Goal: Transaction & Acquisition: Purchase product/service

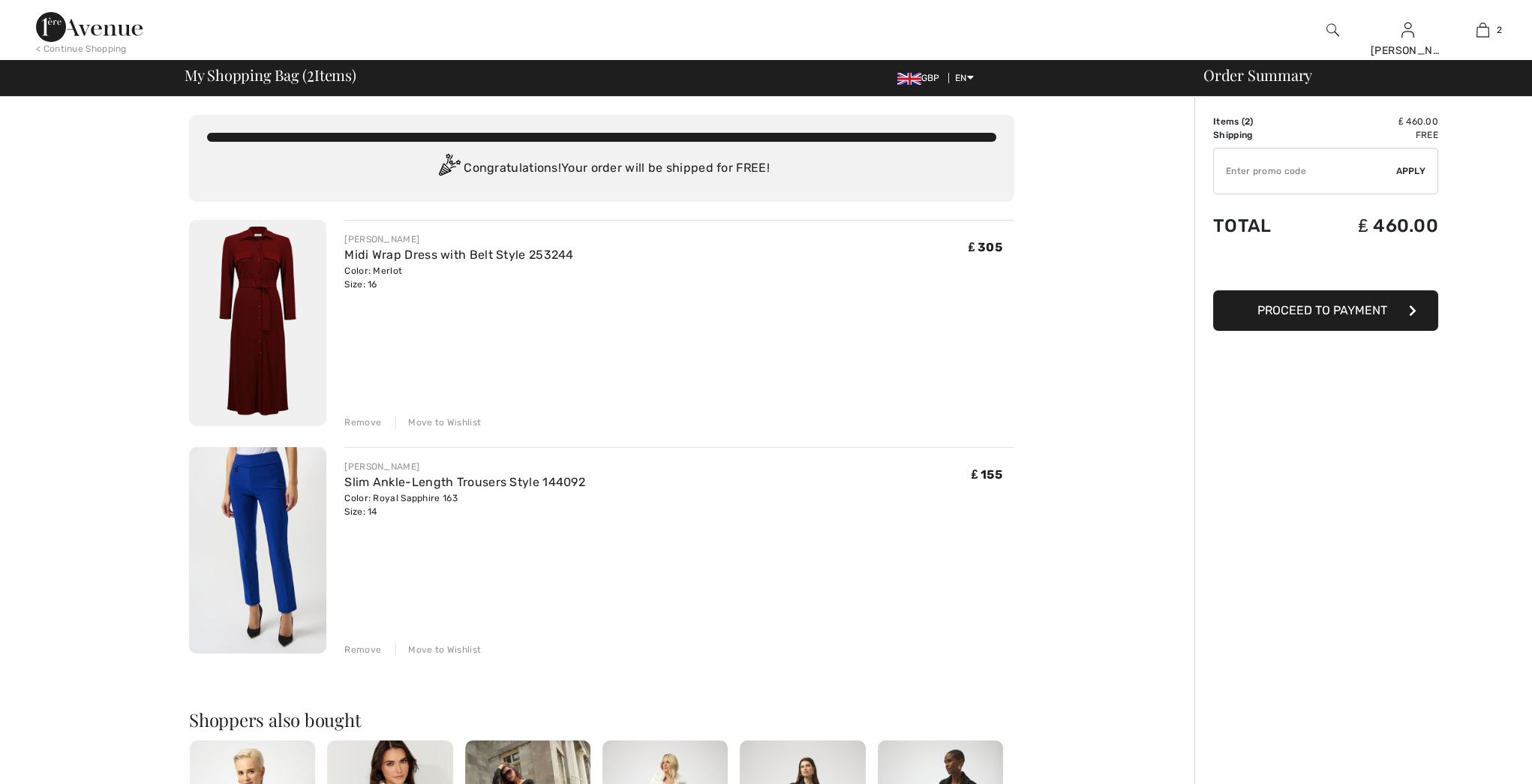
click at [366, 424] on div "Remove" at bounding box center [363, 422] width 37 height 13
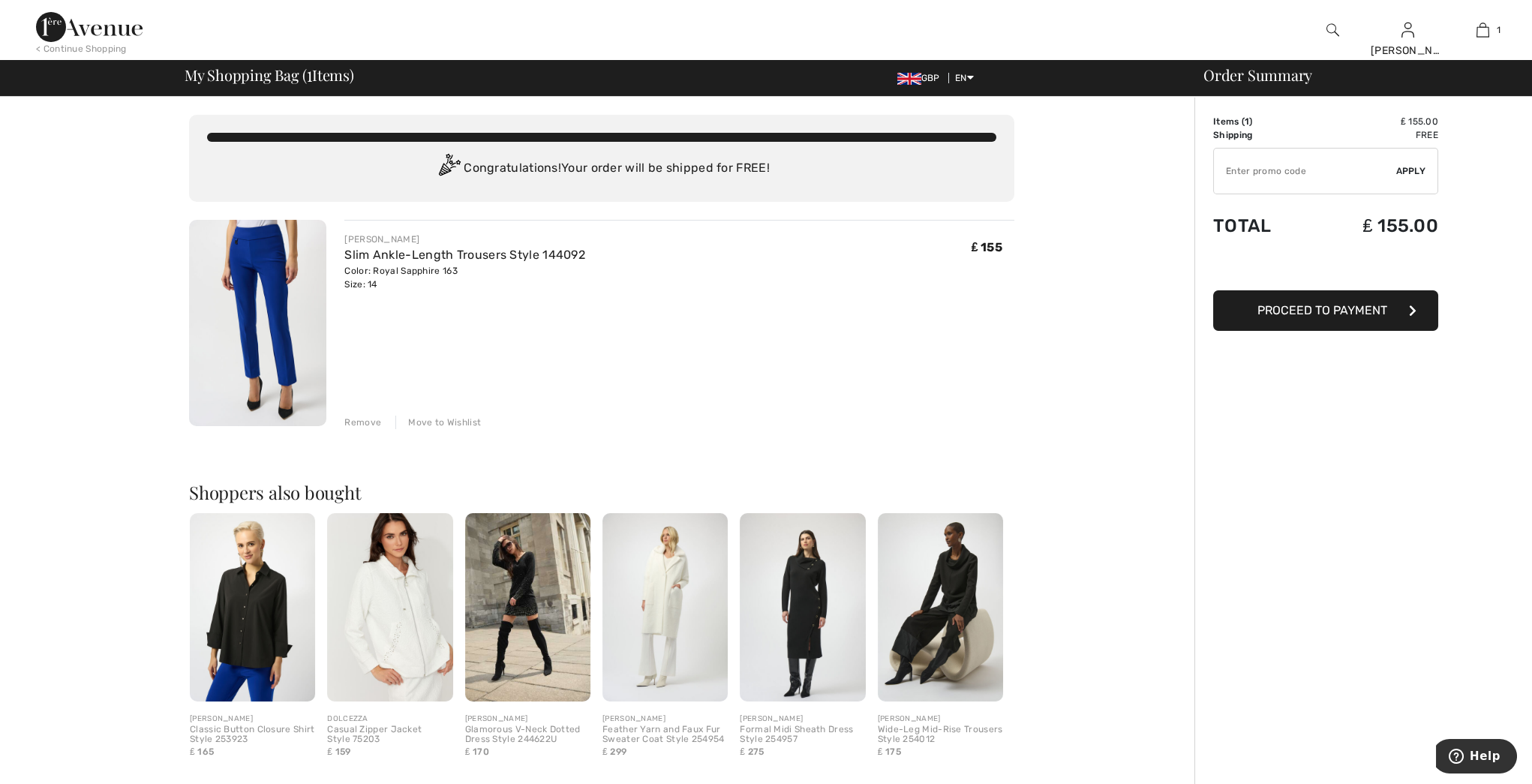
click at [302, 290] on img at bounding box center [257, 323] width 137 height 206
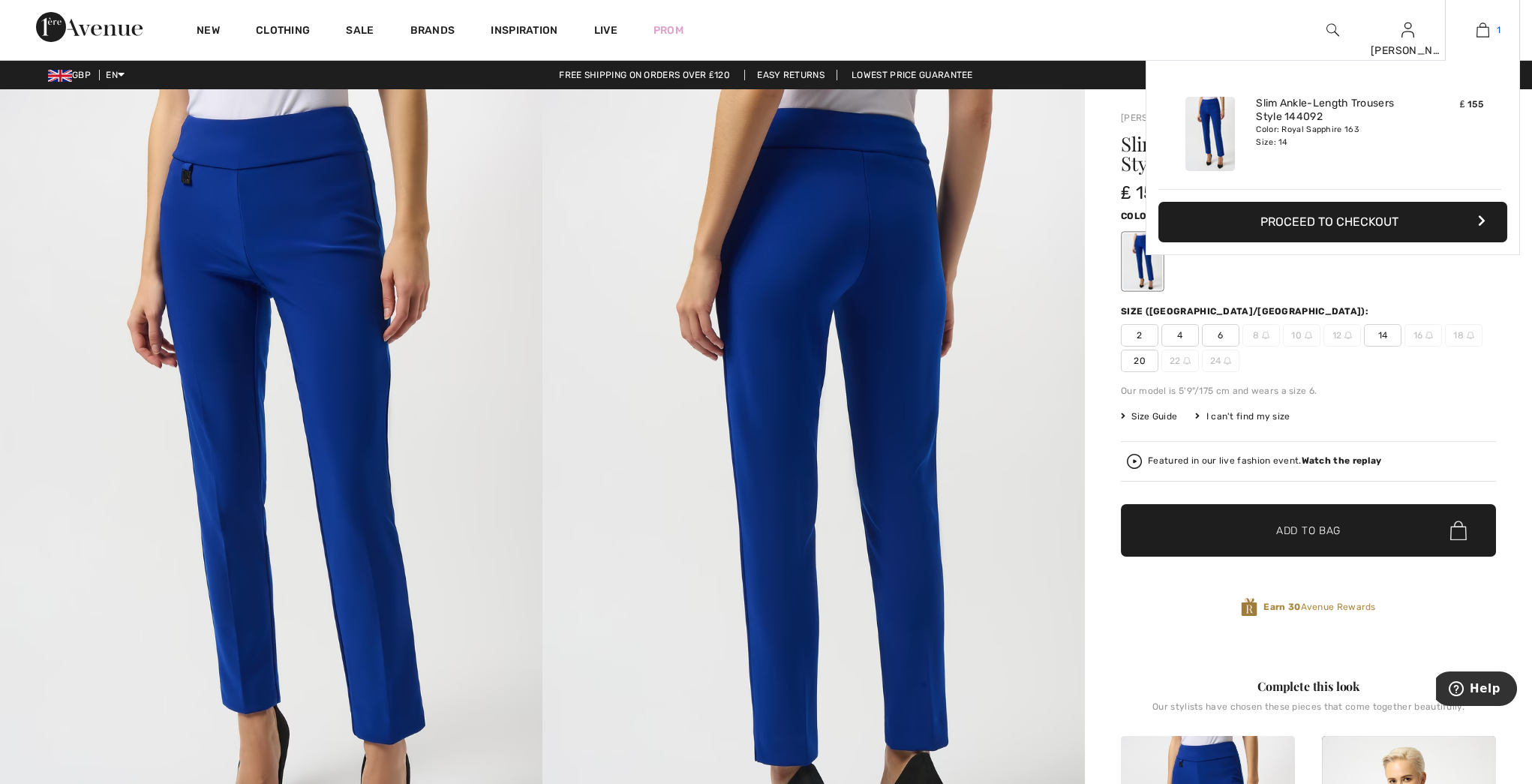
click at [1484, 32] on img at bounding box center [1483, 29] width 13 height 18
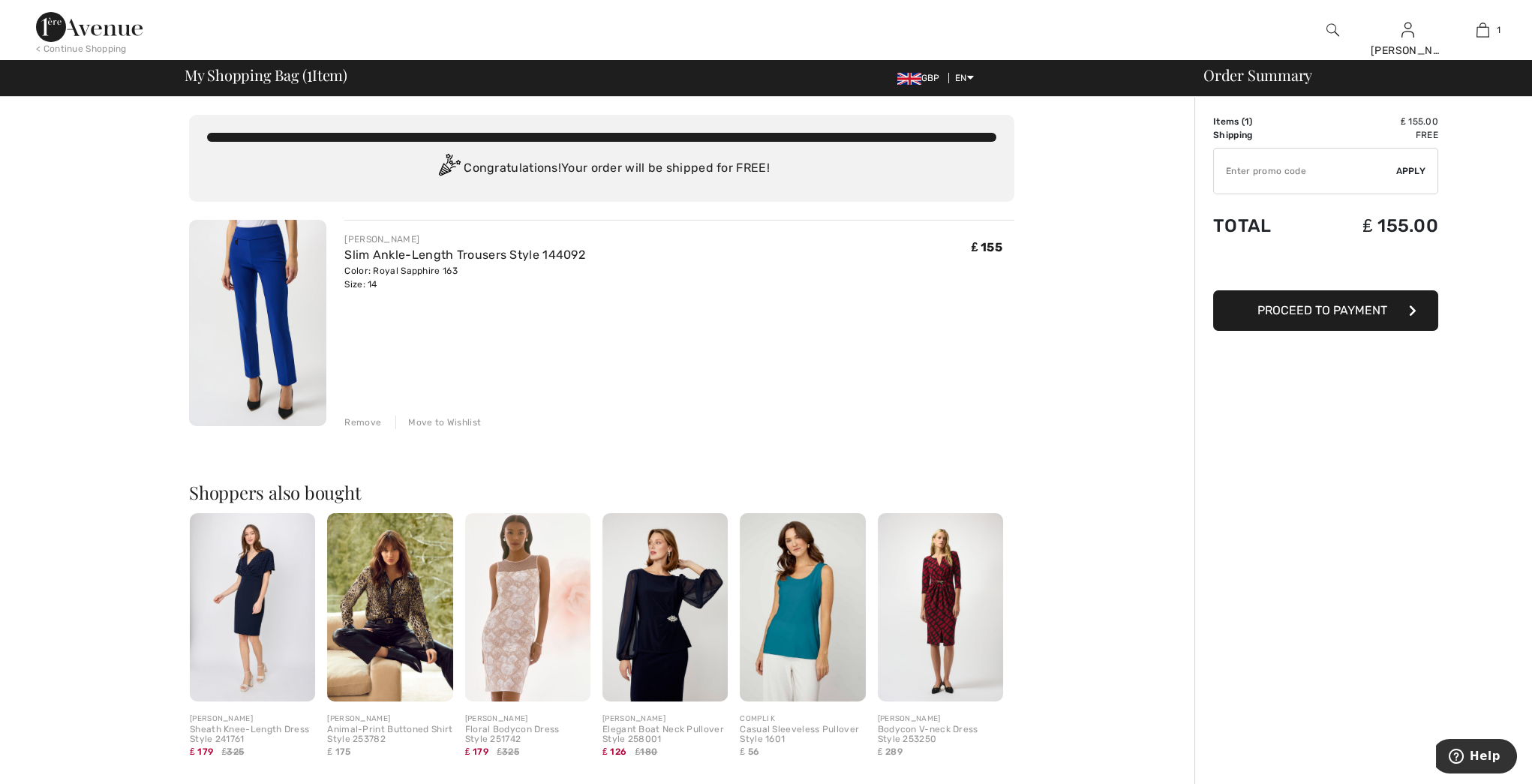
click at [84, 32] on img at bounding box center [89, 27] width 106 height 30
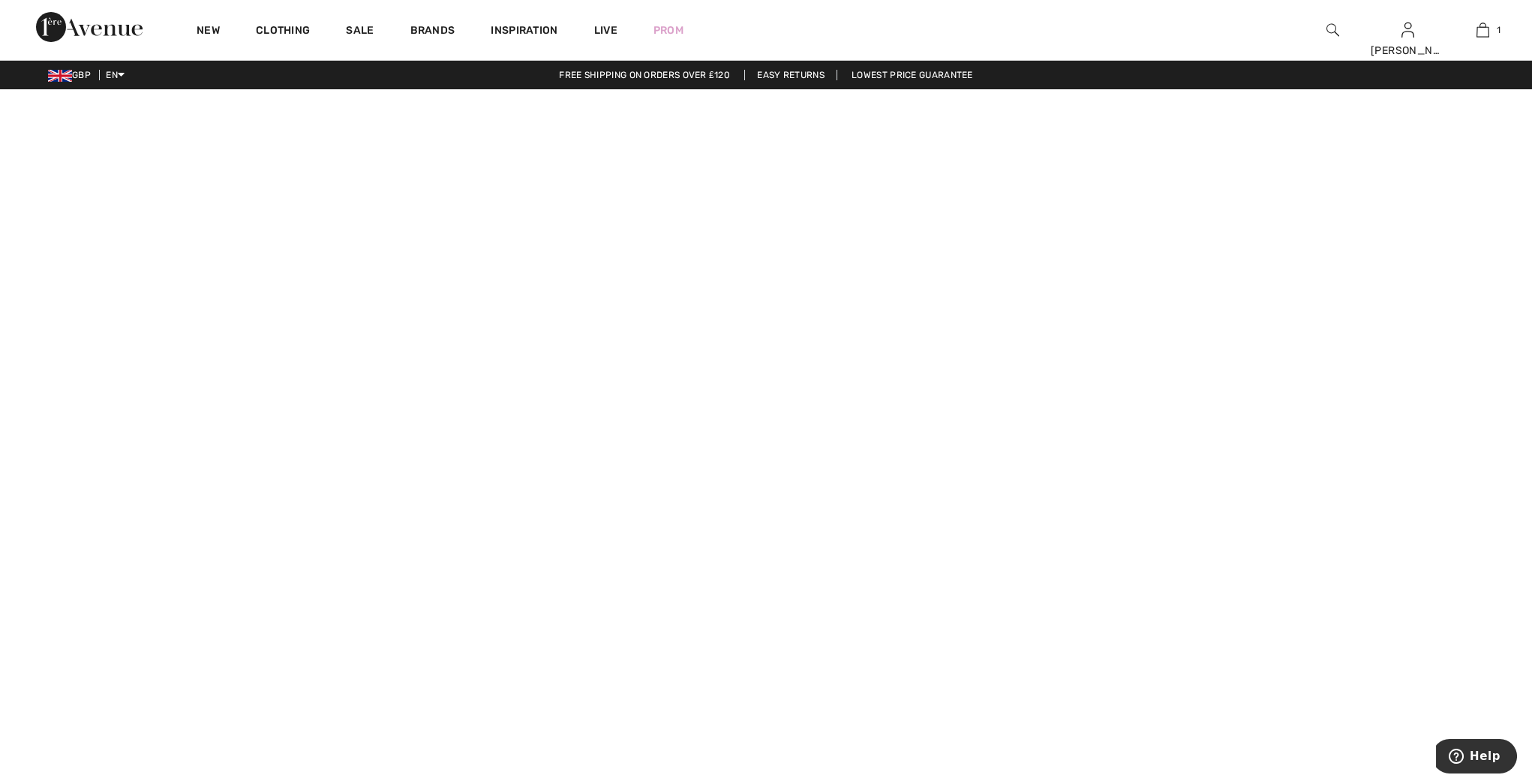
click at [363, 613] on video at bounding box center [766, 471] width 1532 height 766
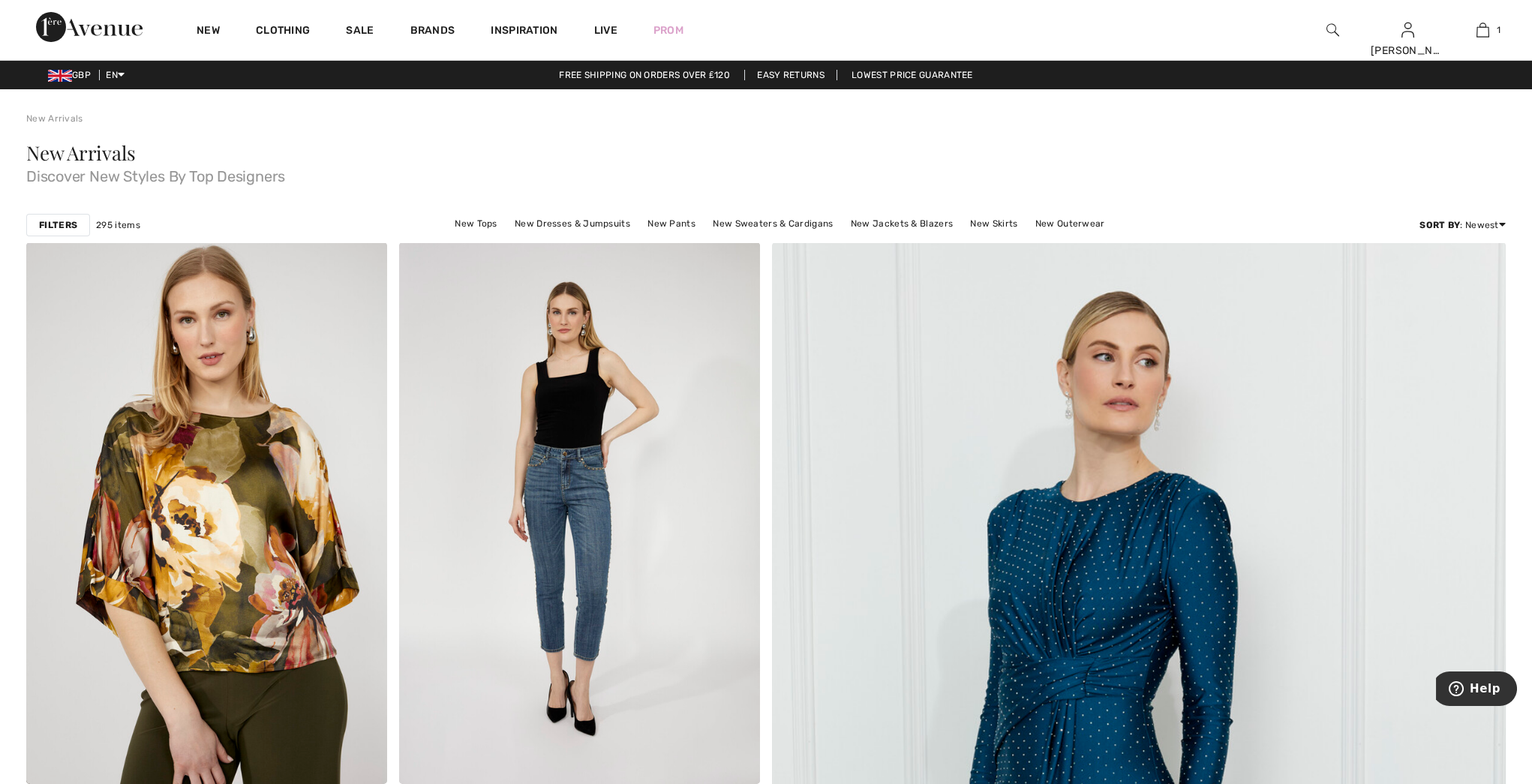
click at [66, 226] on strong "Filters" at bounding box center [58, 225] width 38 height 13
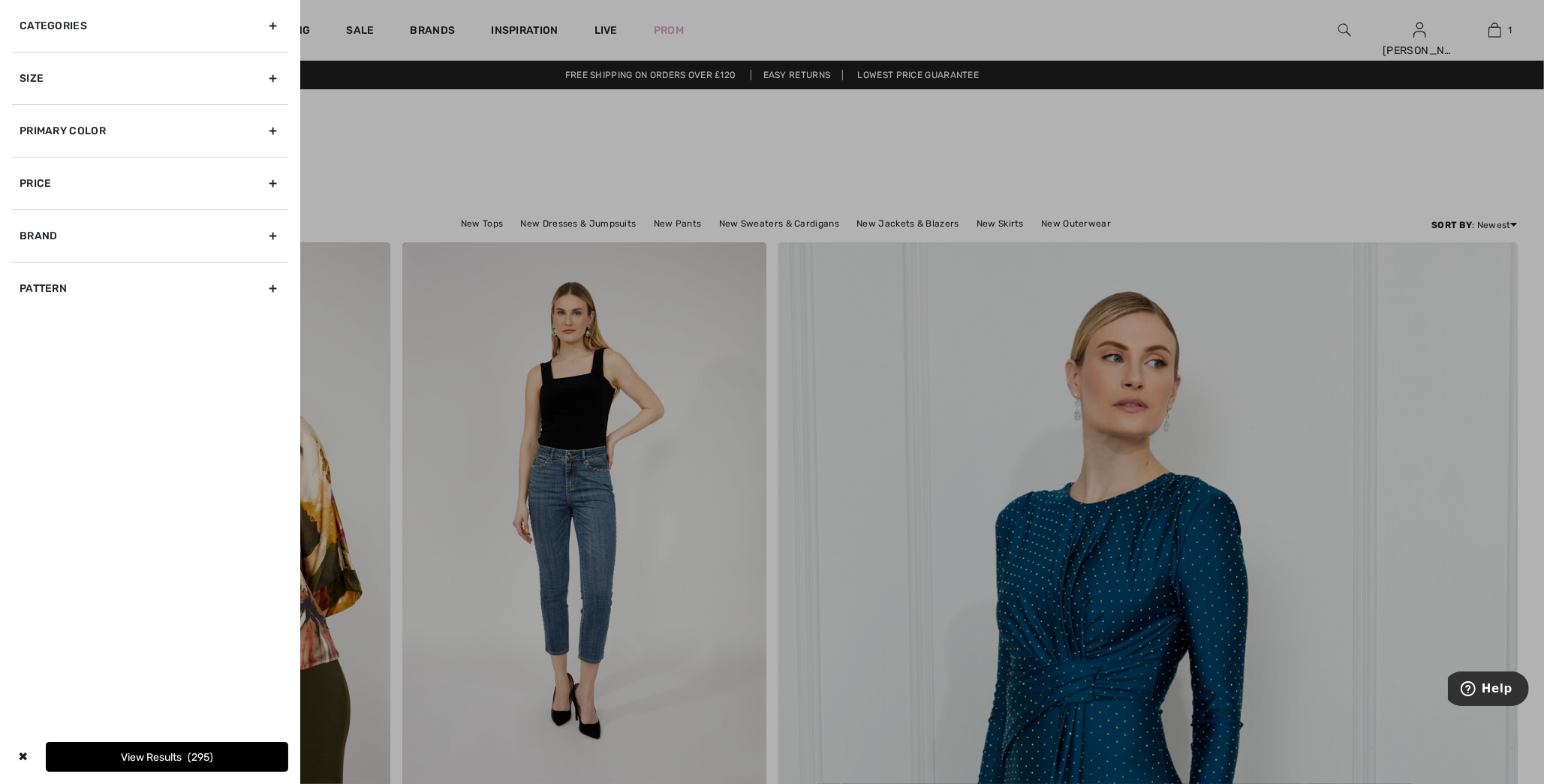
click at [48, 236] on div "Brand" at bounding box center [150, 236] width 276 height 52
click at [44, 263] on label "[PERSON_NAME]" at bounding box center [154, 268] width 268 height 13
click at [31, 263] on input"] "[PERSON_NAME]" at bounding box center [25, 269] width 11 height 11
checkbox input"] "true"
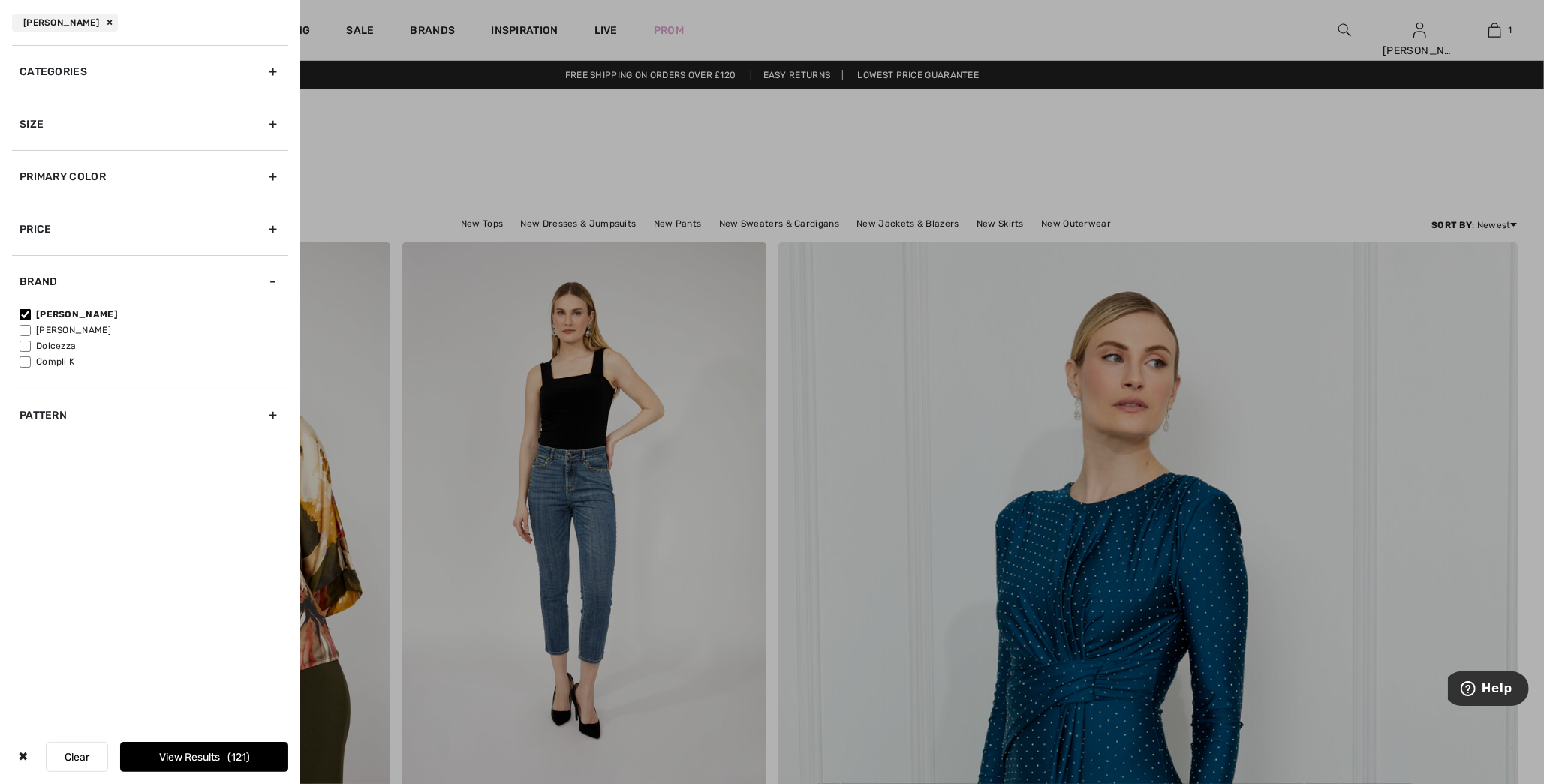
click at [205, 760] on button "View Results 121" at bounding box center [204, 757] width 168 height 30
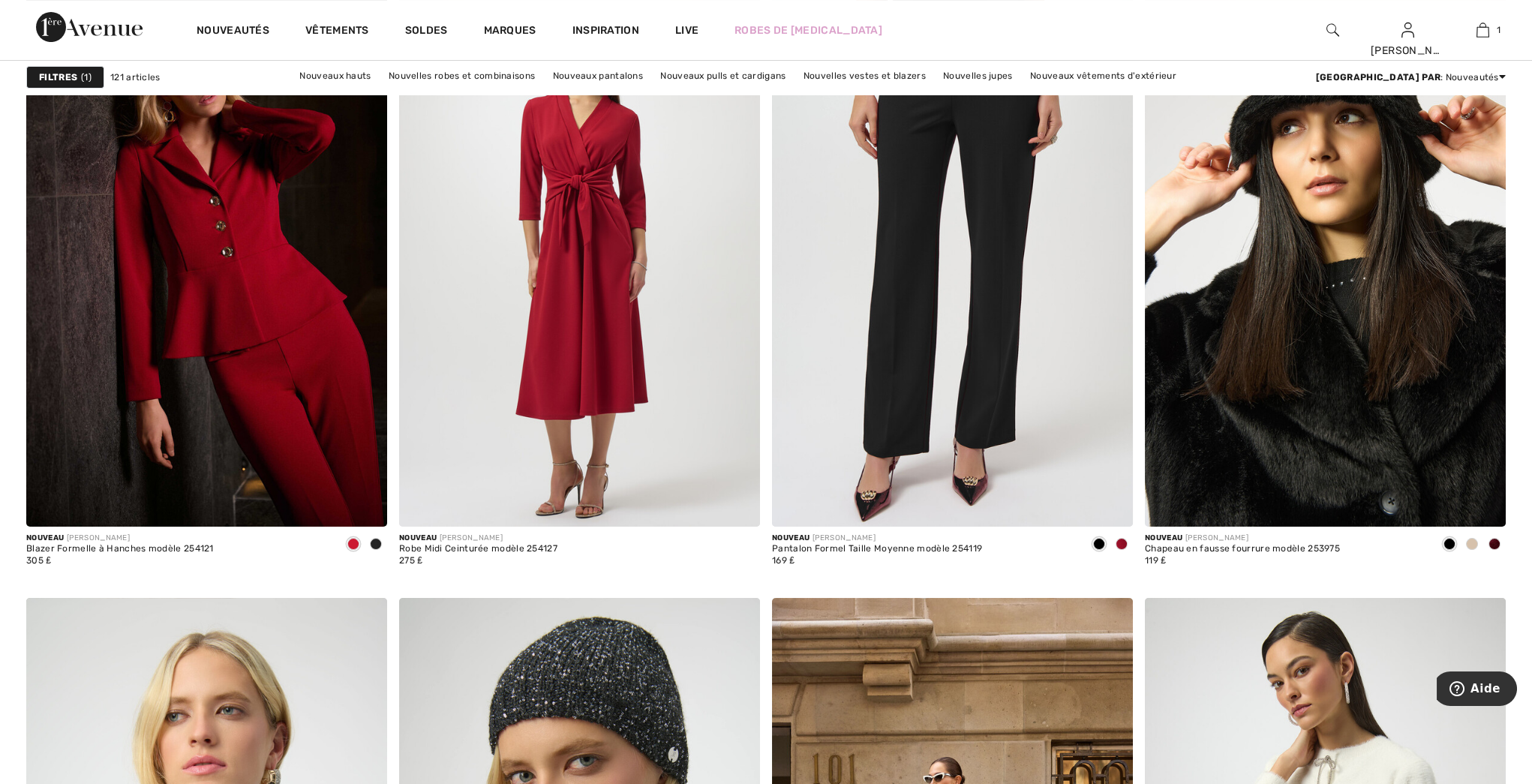
scroll to position [1274, 0]
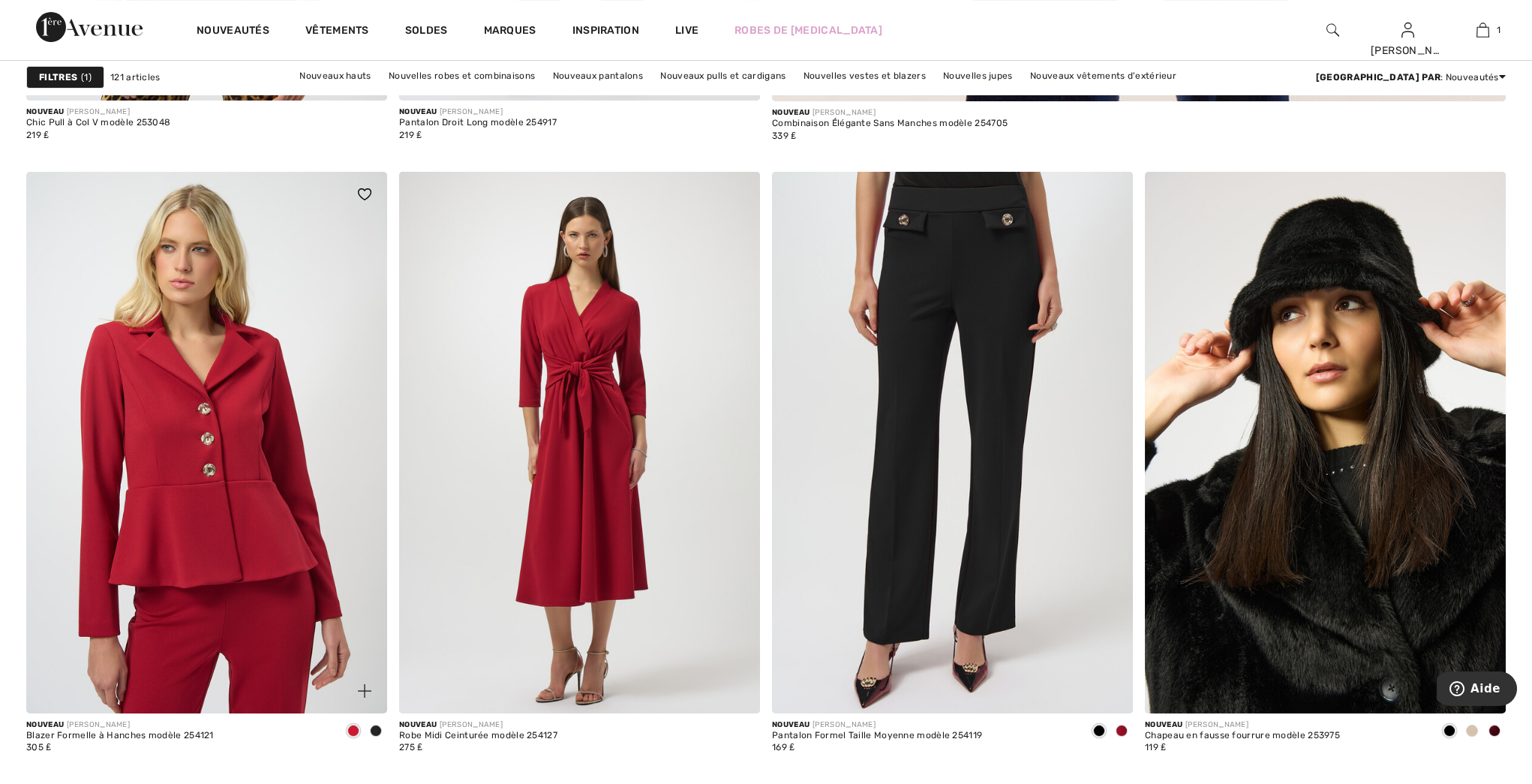
click at [230, 535] on img at bounding box center [206, 442] width 361 height 542
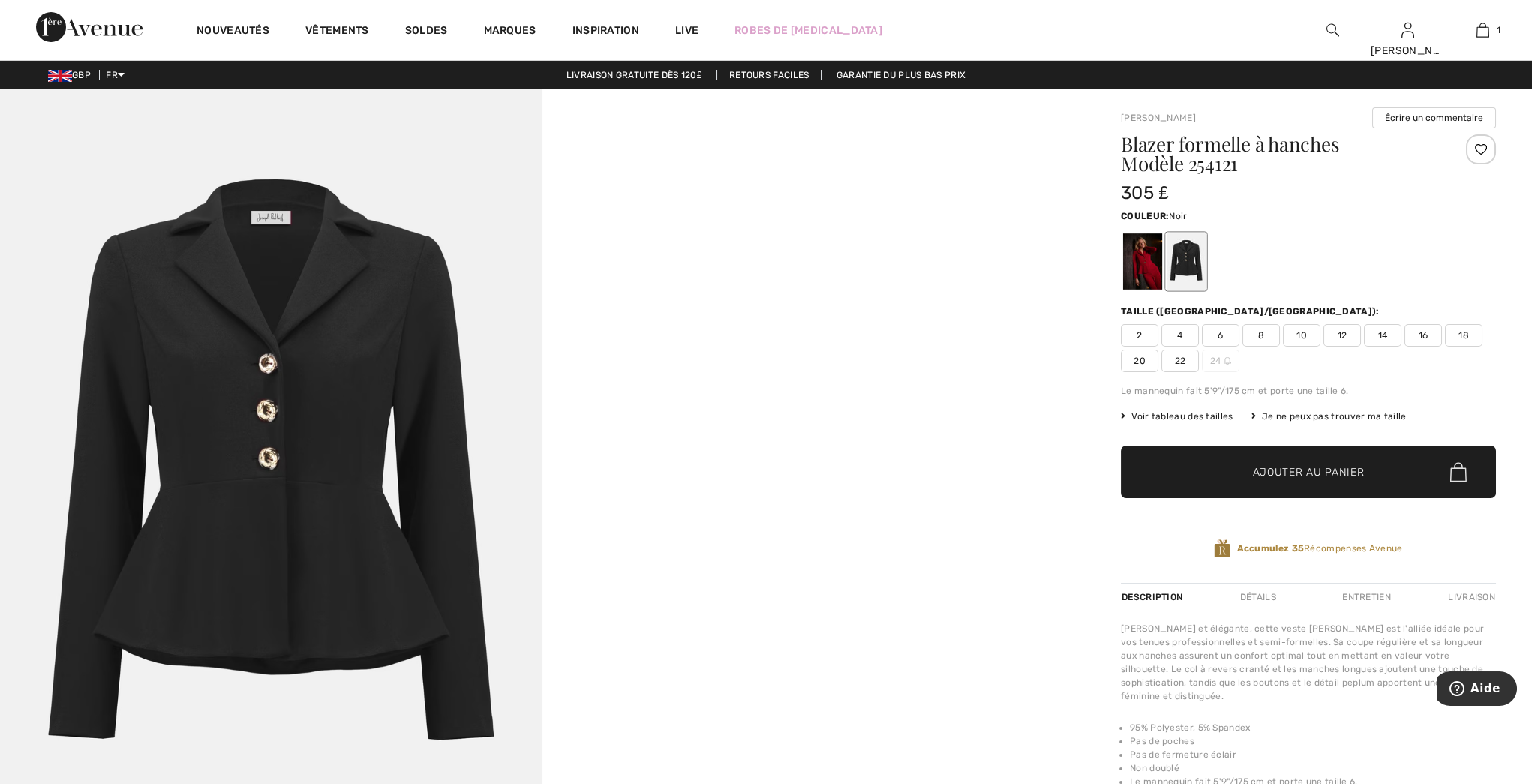
click at [1187, 263] on div at bounding box center [1186, 261] width 39 height 56
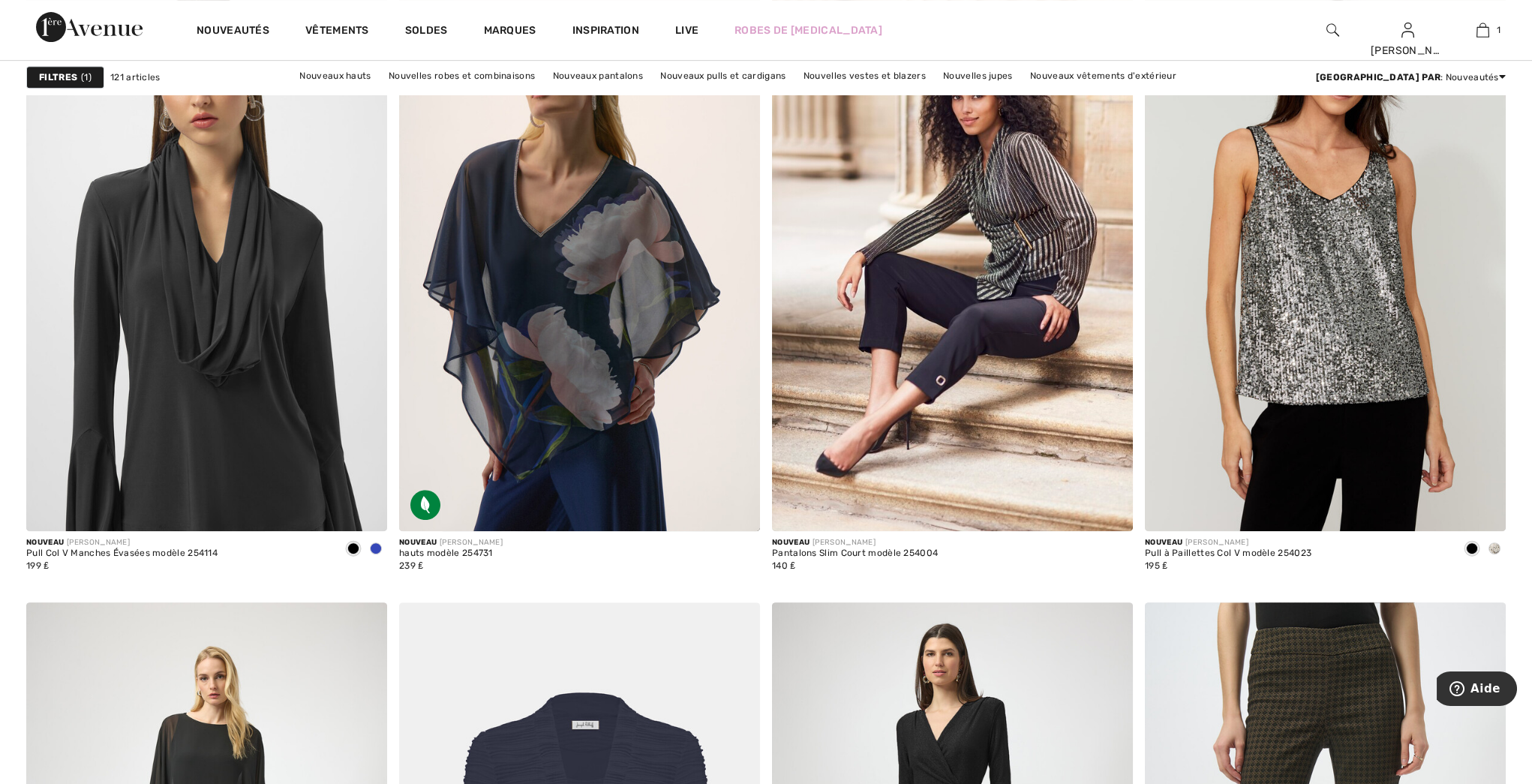
scroll to position [2838, 0]
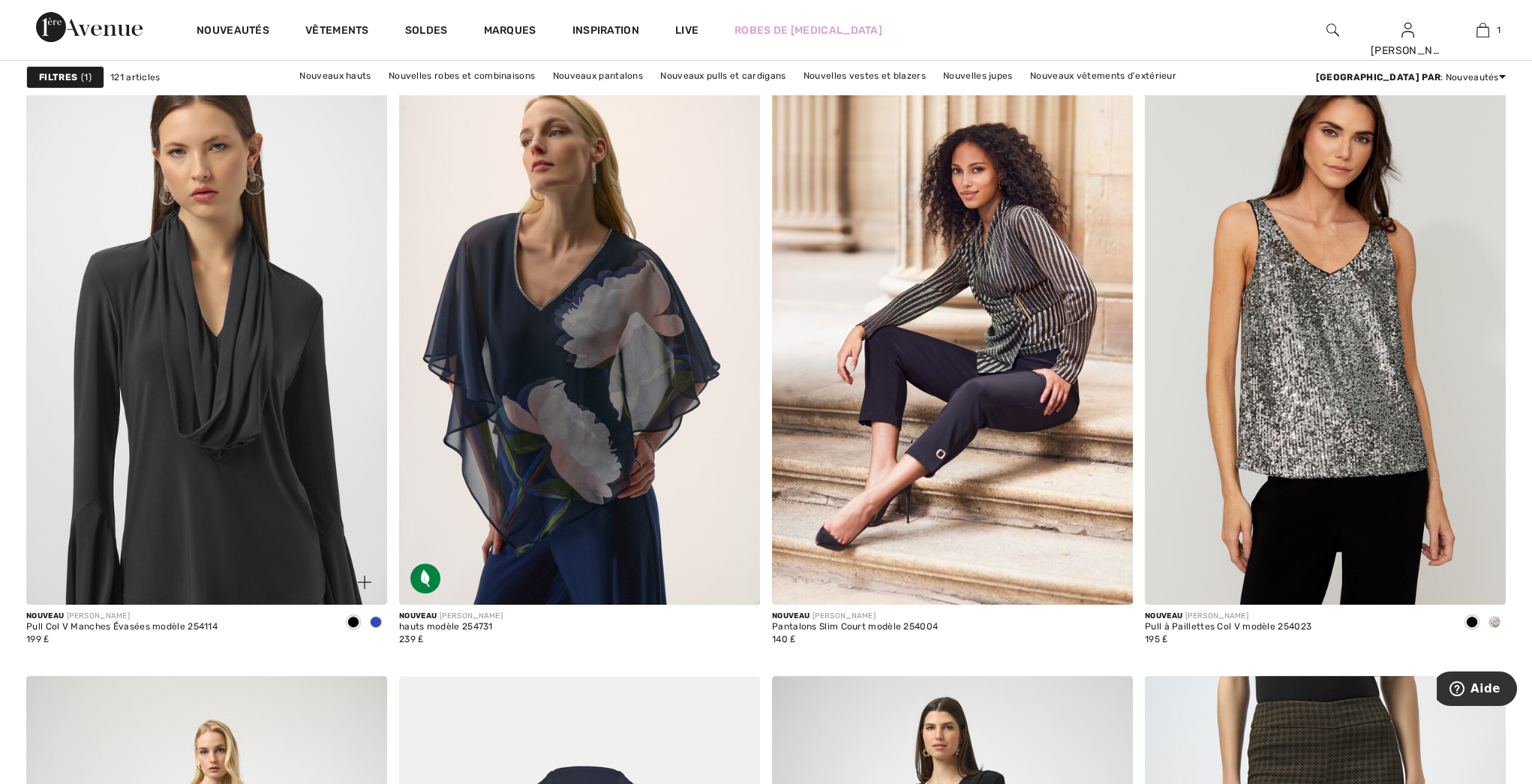
click at [370, 621] on span at bounding box center [375, 621] width 12 height 12
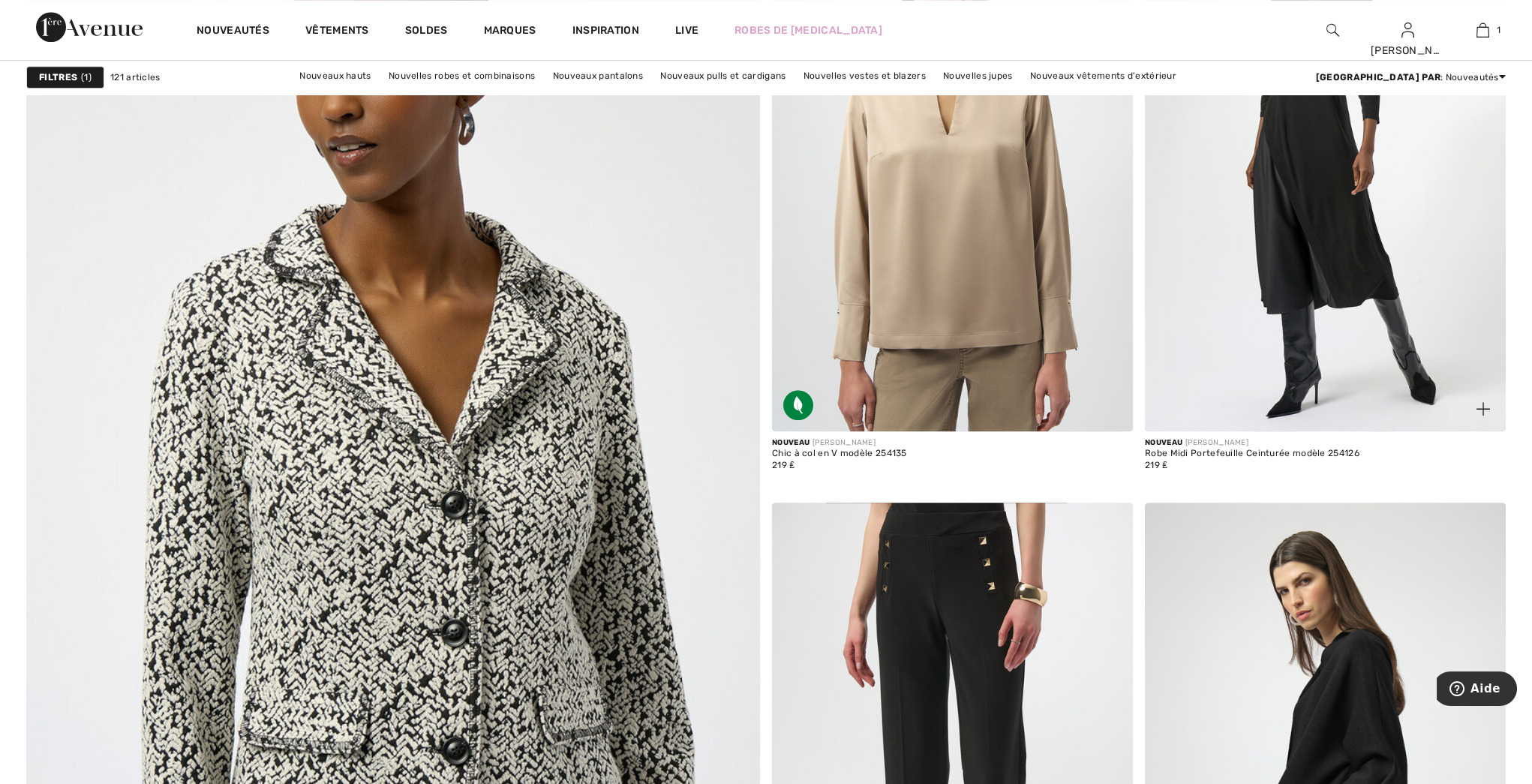
scroll to position [4867, 0]
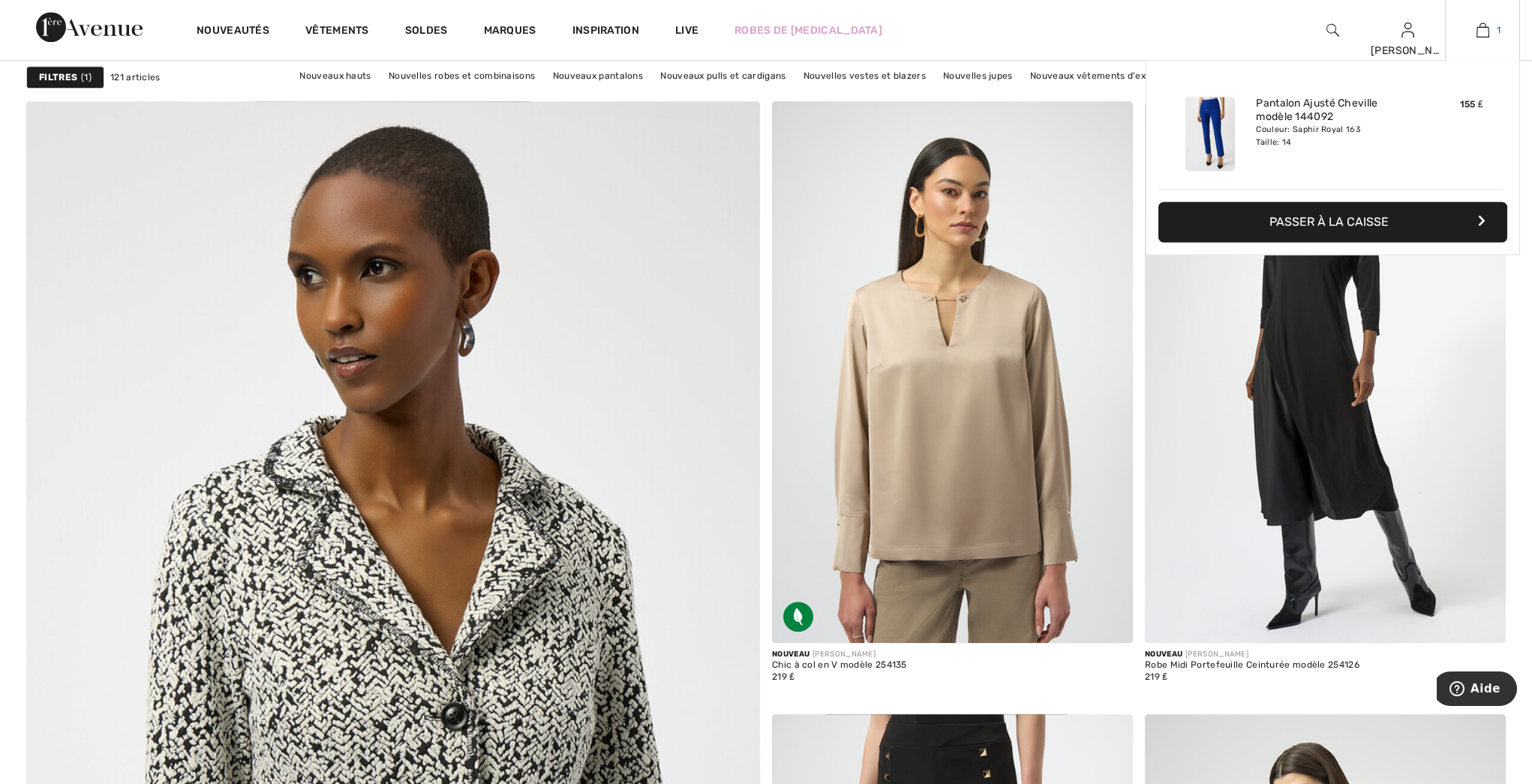
click at [1482, 34] on img at bounding box center [1483, 29] width 13 height 18
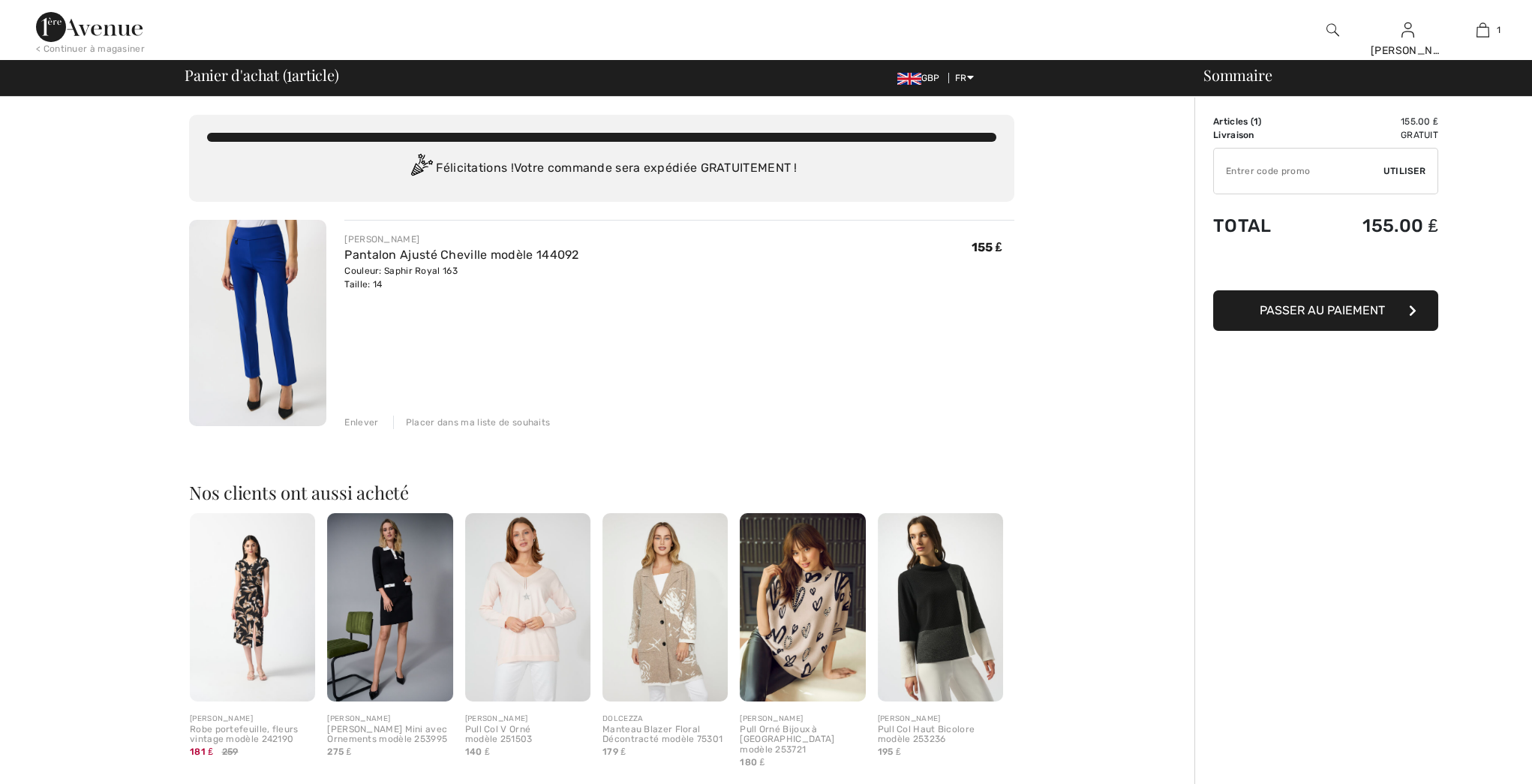
click at [269, 297] on img at bounding box center [257, 323] width 137 height 206
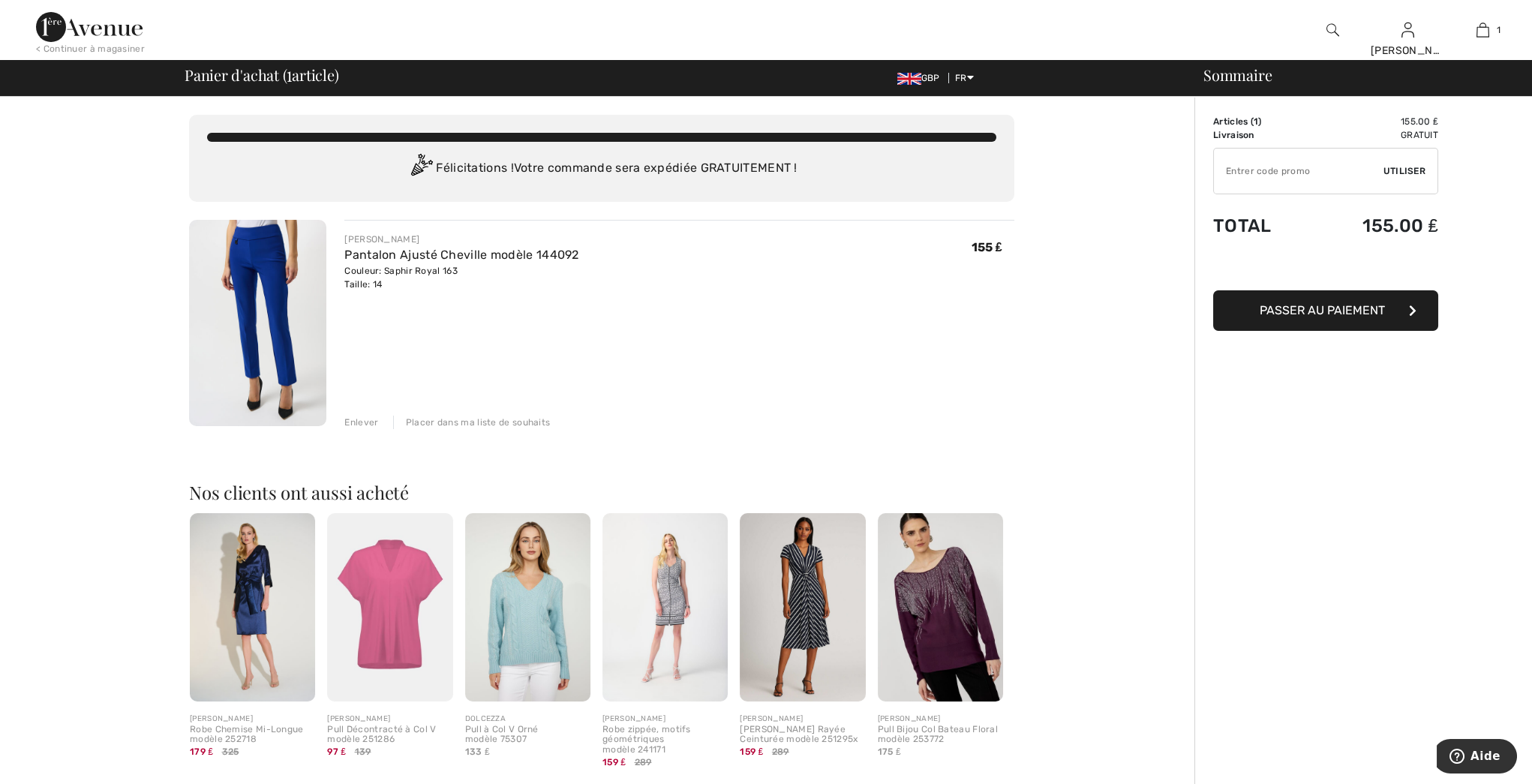
click at [78, 7] on div "< Continuer à magasiner Sylvia Salut, Sylvia! 240 Points récompense Mes infos C…" at bounding box center [766, 30] width 1532 height 60
click at [73, 29] on img at bounding box center [89, 27] width 106 height 30
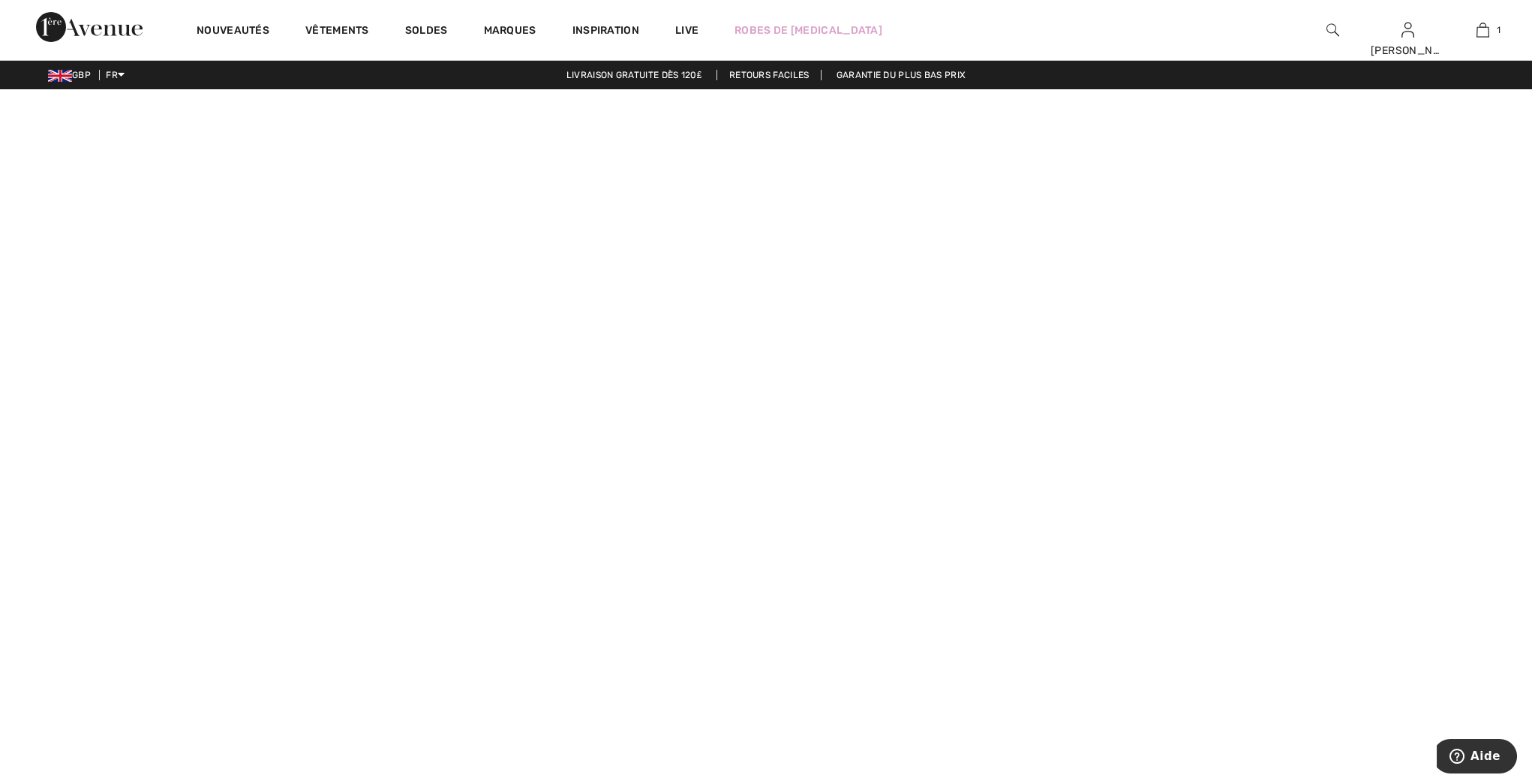
click at [68, 70] on img at bounding box center [60, 75] width 24 height 12
click at [121, 73] on icon at bounding box center [121, 74] width 7 height 10
click at [125, 98] on link "English" at bounding box center [160, 98] width 94 height 22
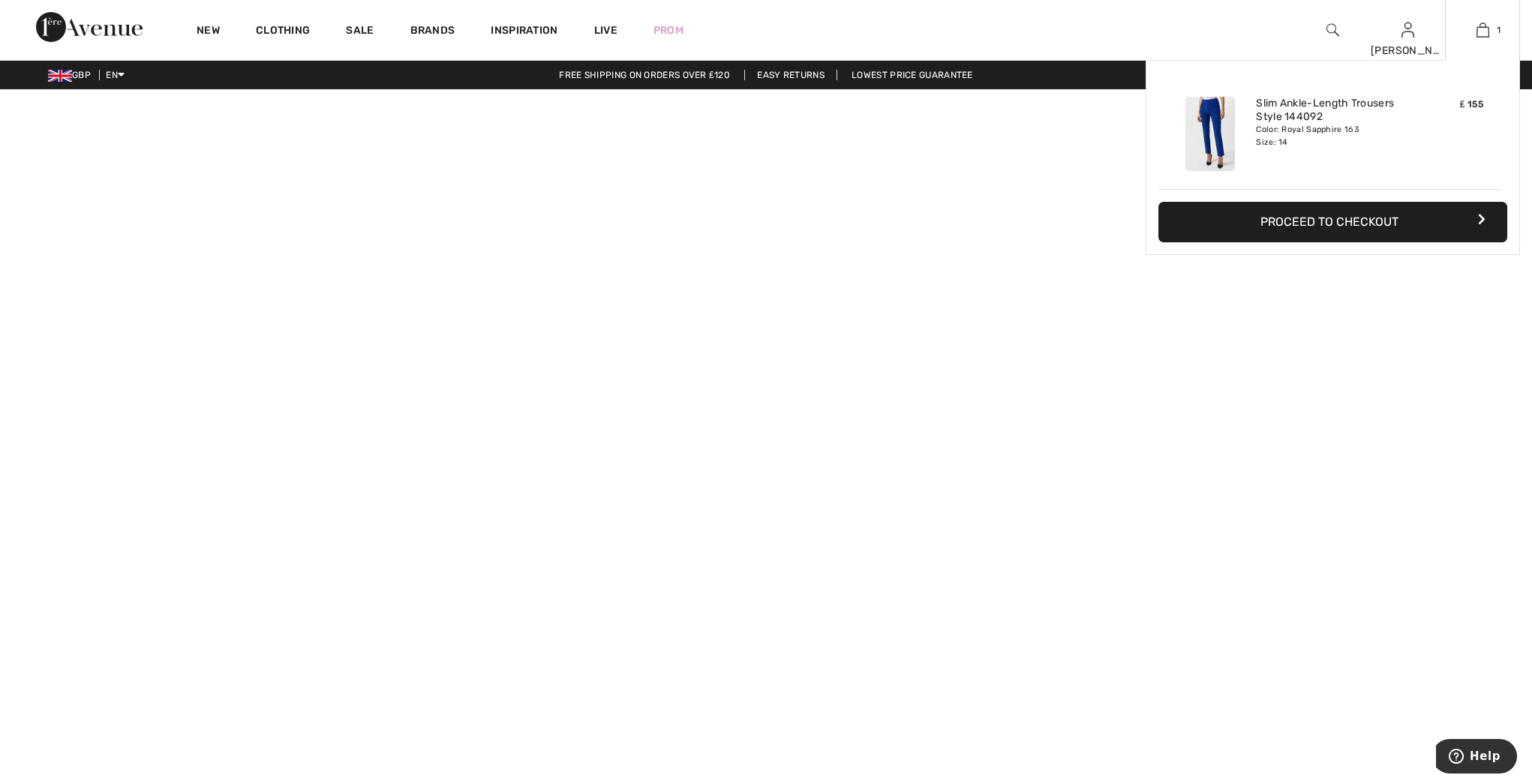
click at [1317, 124] on div "Color: Royal Sapphire 163 Size: 14" at bounding box center [1330, 136] width 148 height 24
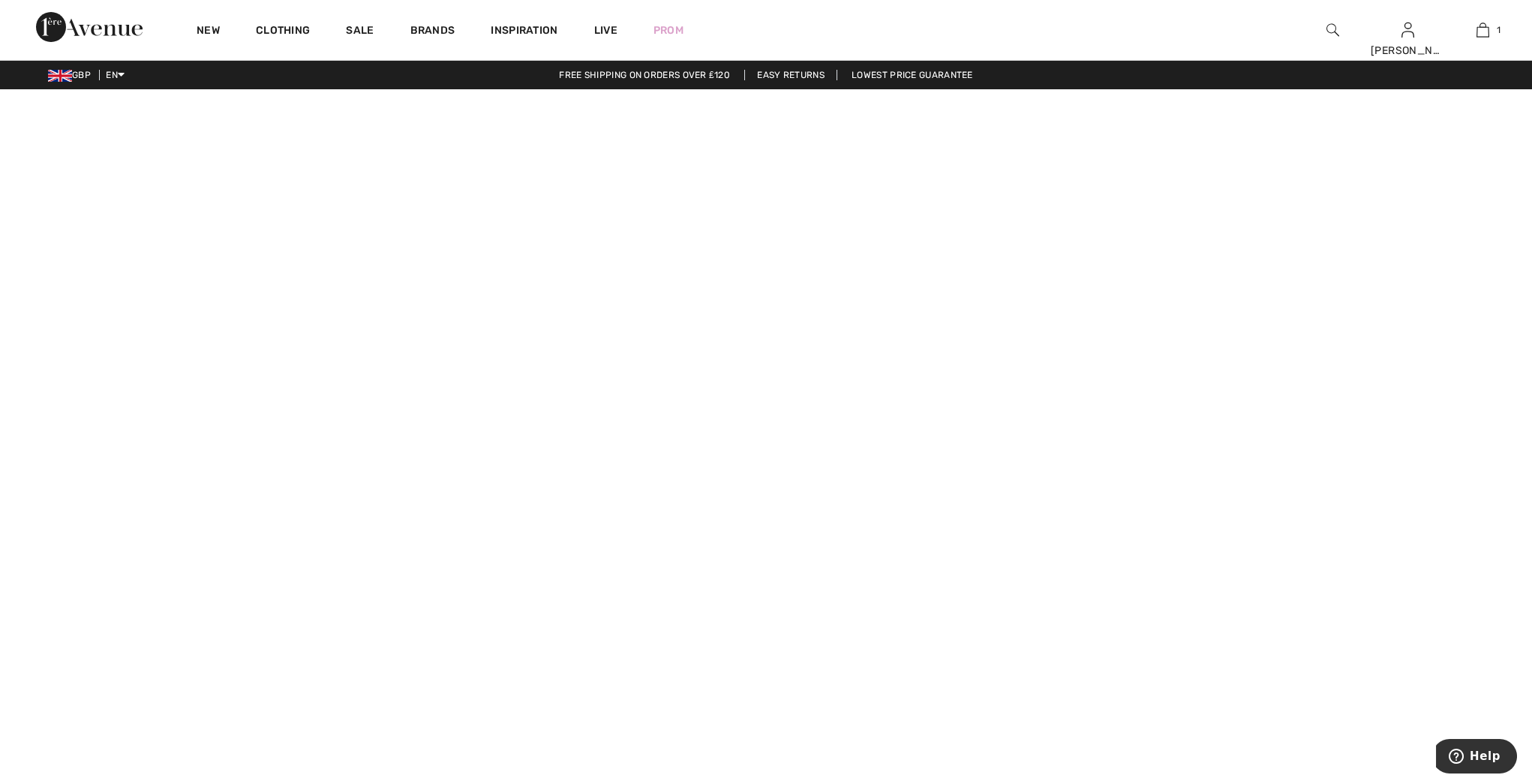
click at [870, 661] on video at bounding box center [766, 471] width 1532 height 766
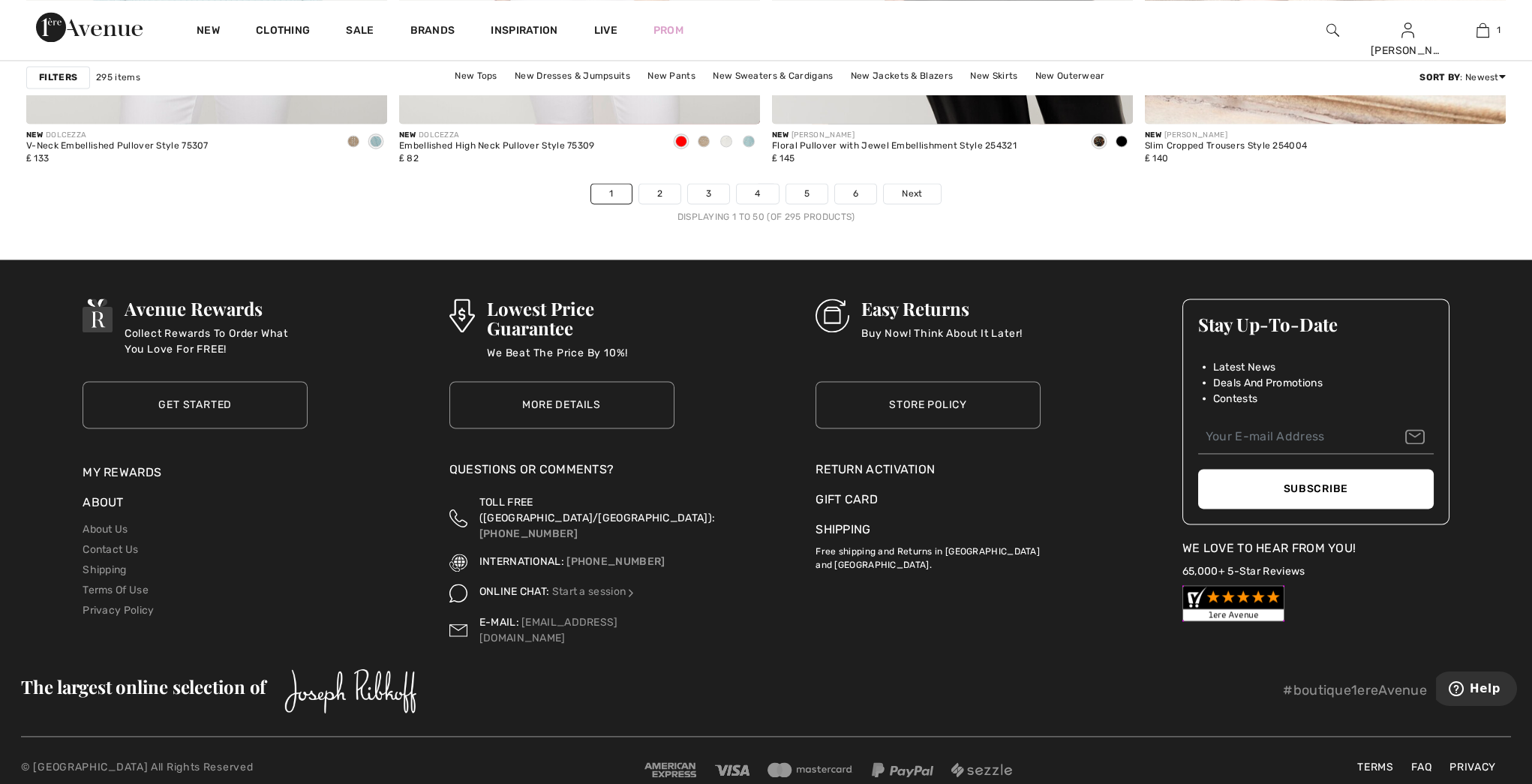
scroll to position [8977, 0]
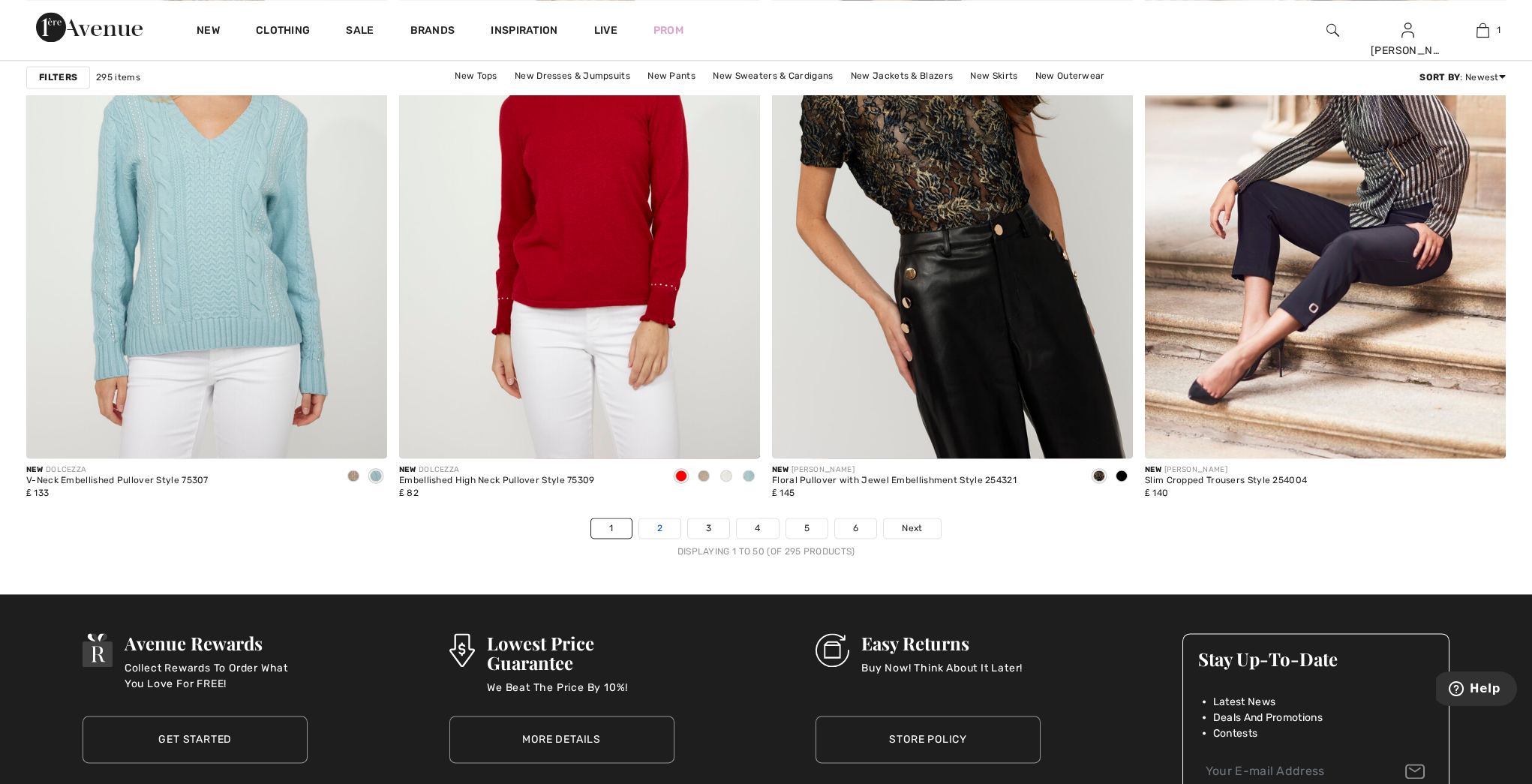
click at [659, 528] on link "2" at bounding box center [660, 528] width 41 height 20
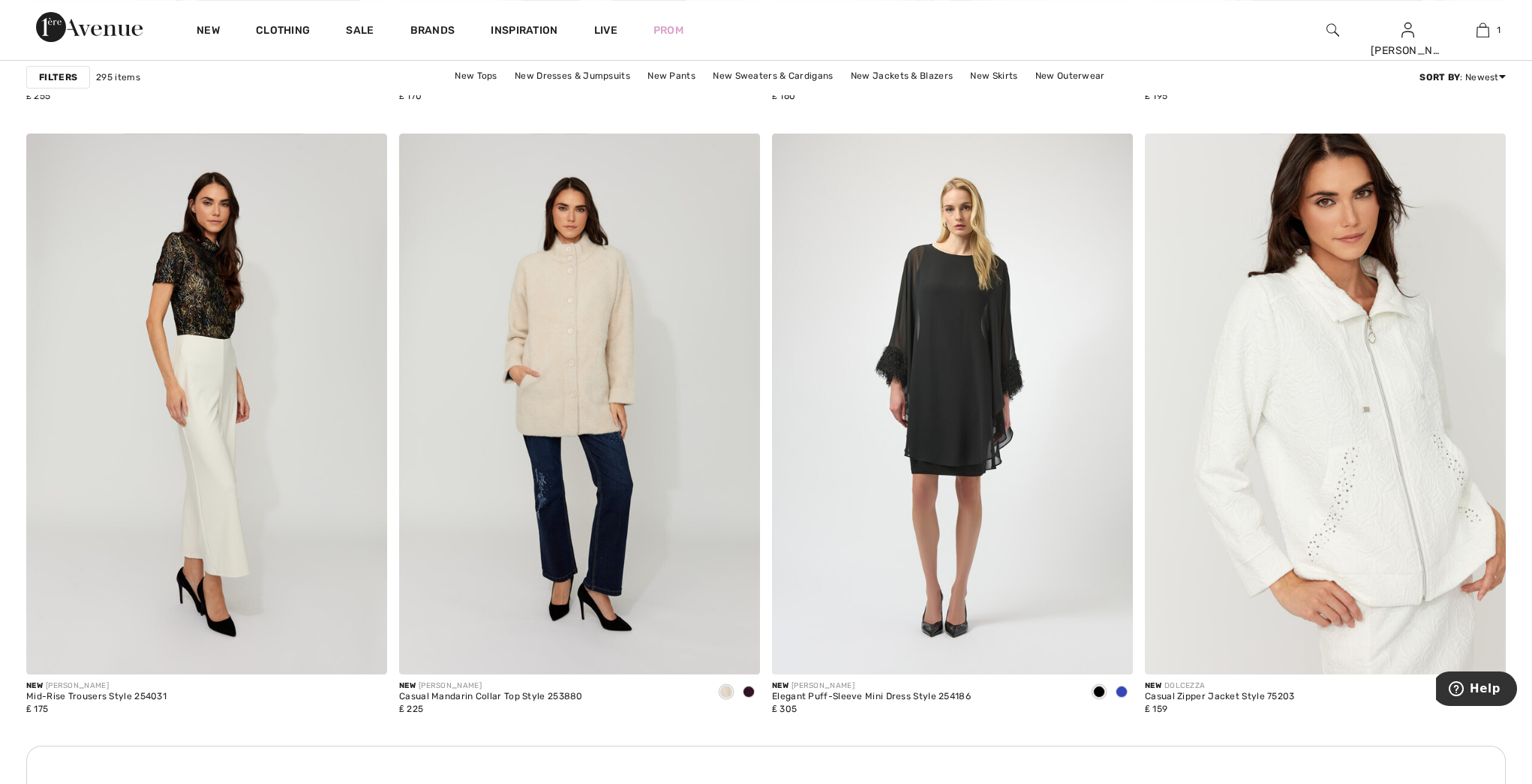
scroll to position [1980, 0]
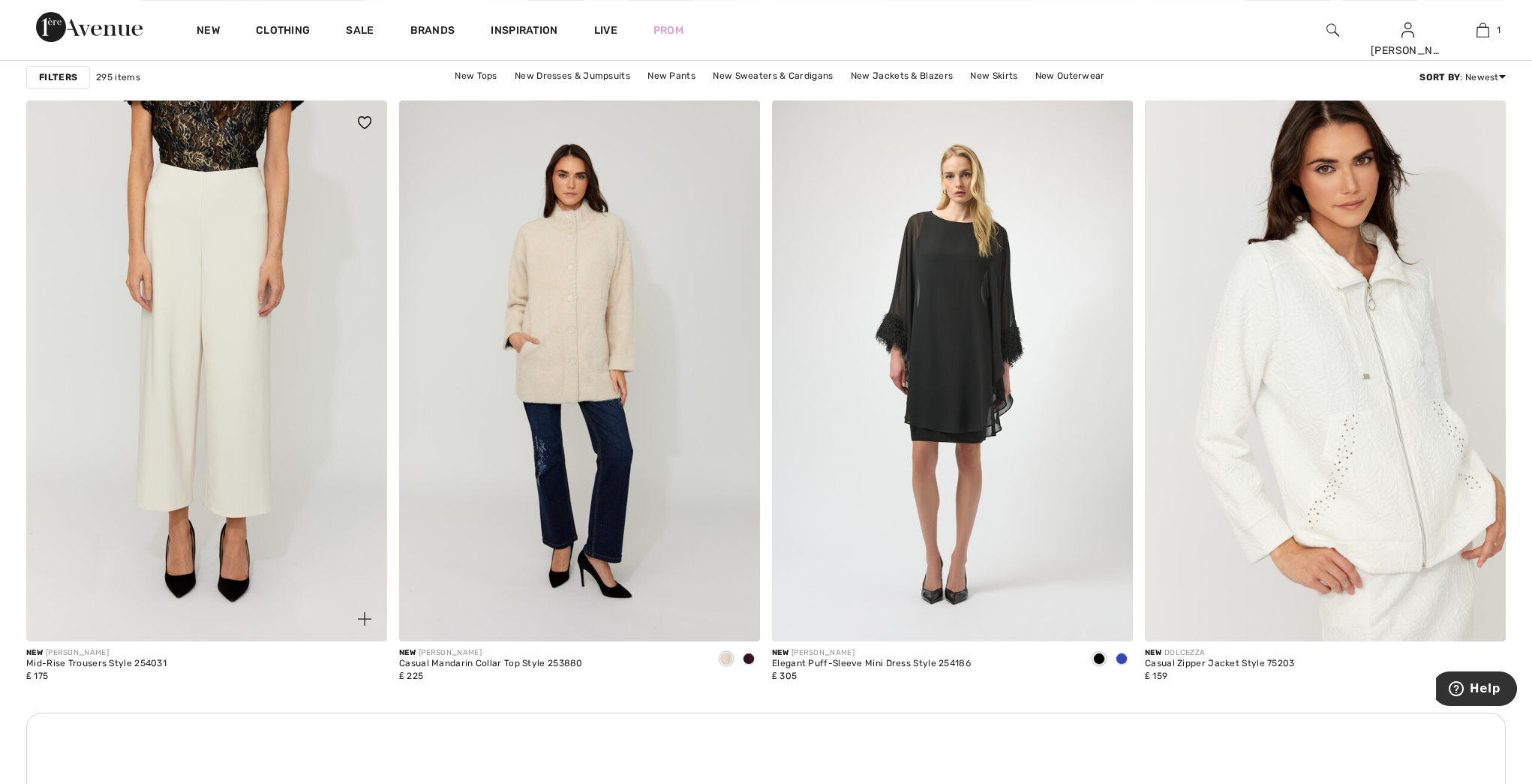
click at [231, 438] on img at bounding box center [206, 371] width 361 height 542
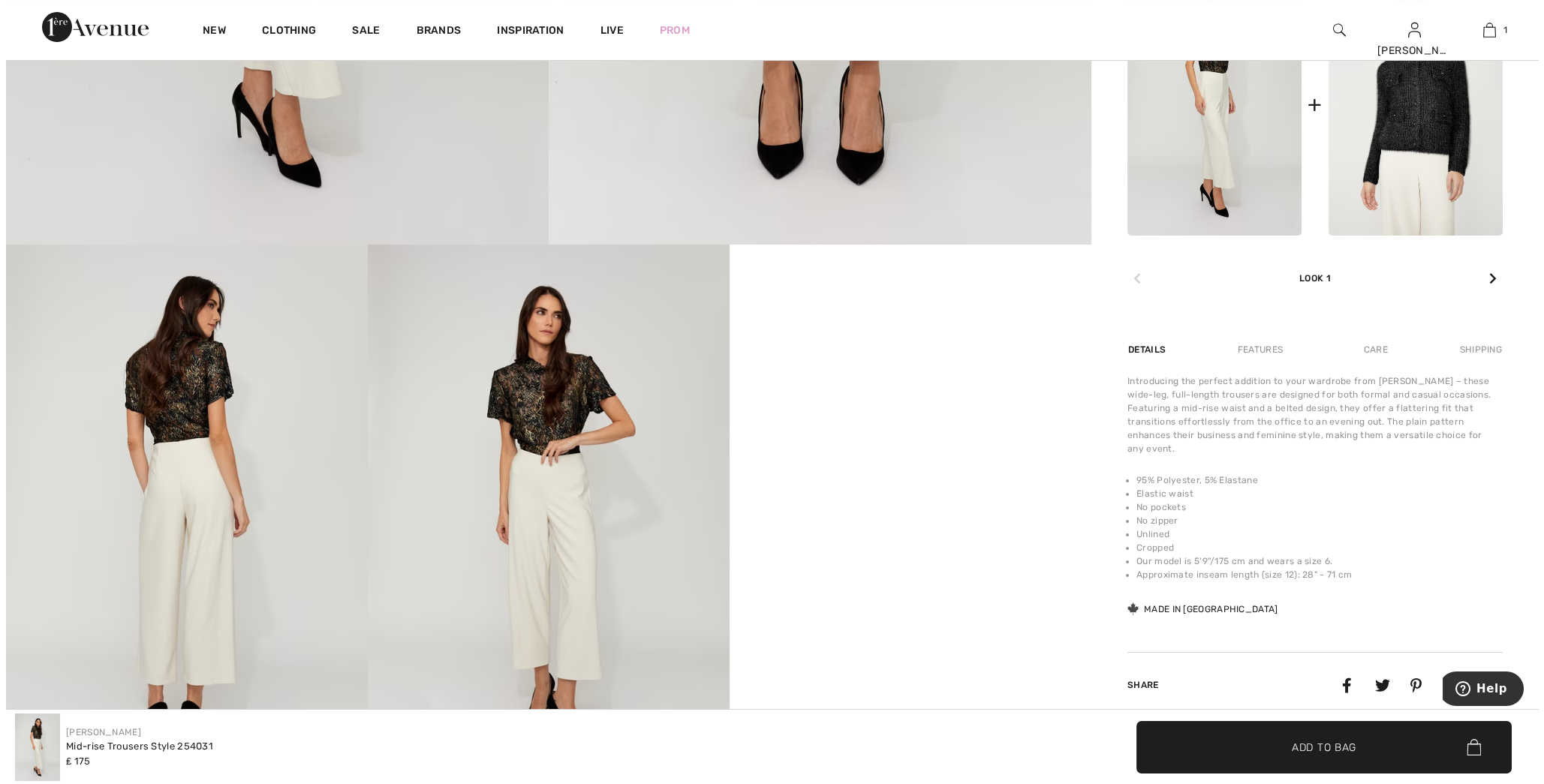
scroll to position [597, 0]
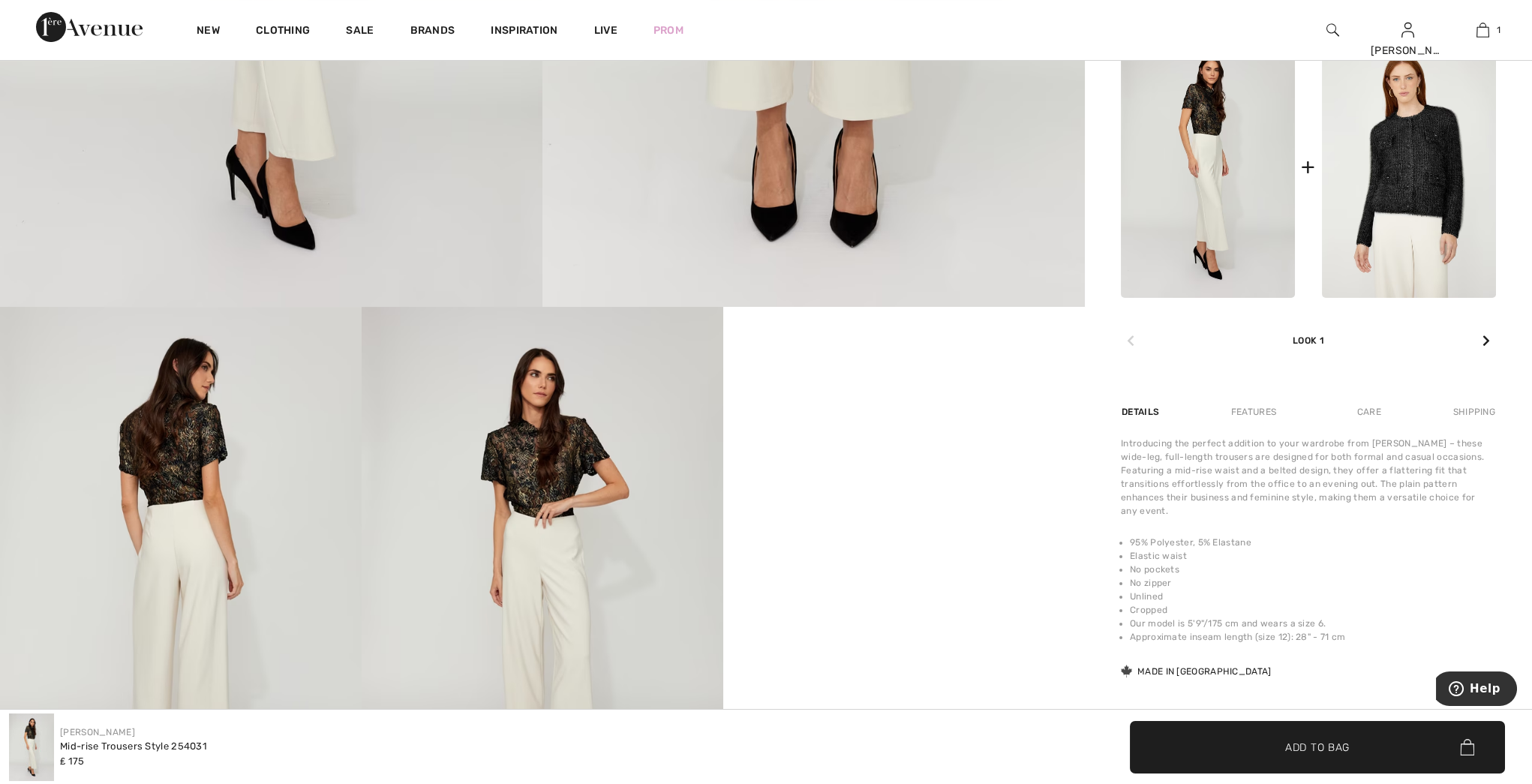
click at [1234, 190] on img at bounding box center [1207, 167] width 174 height 262
click at [553, 575] on img at bounding box center [543, 578] width 362 height 542
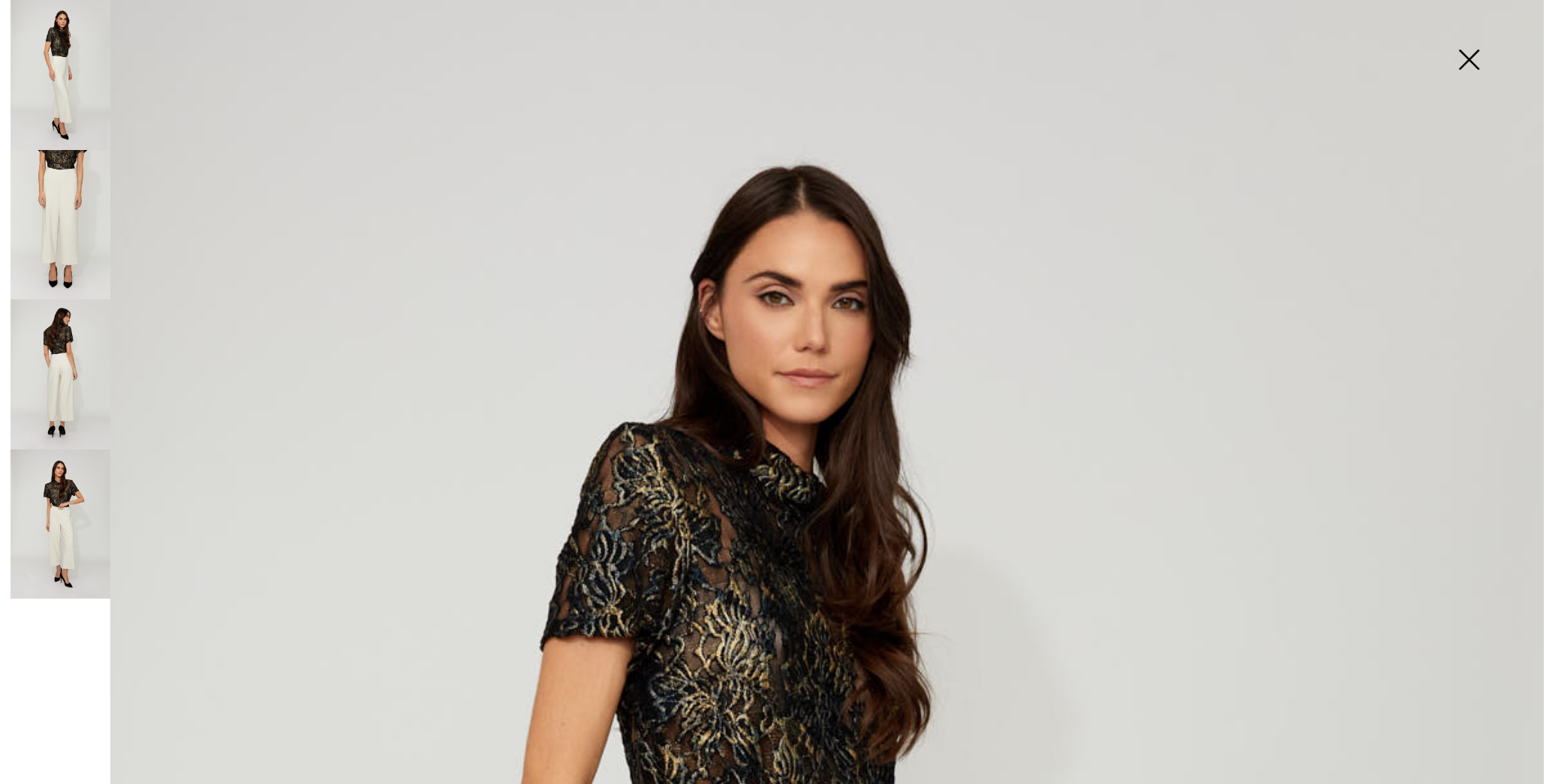
click at [56, 535] on img at bounding box center [60, 524] width 100 height 150
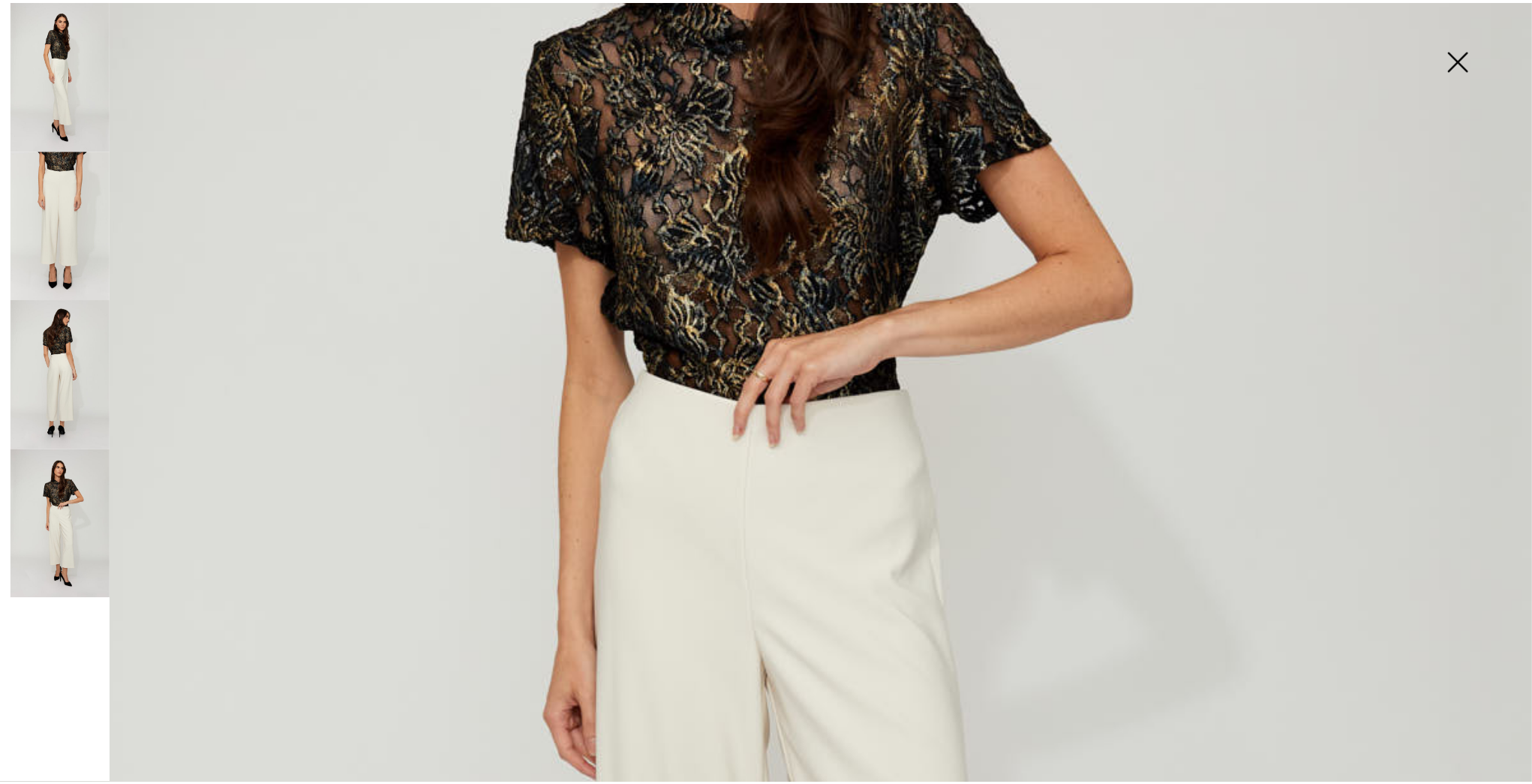
scroll to position [0, 0]
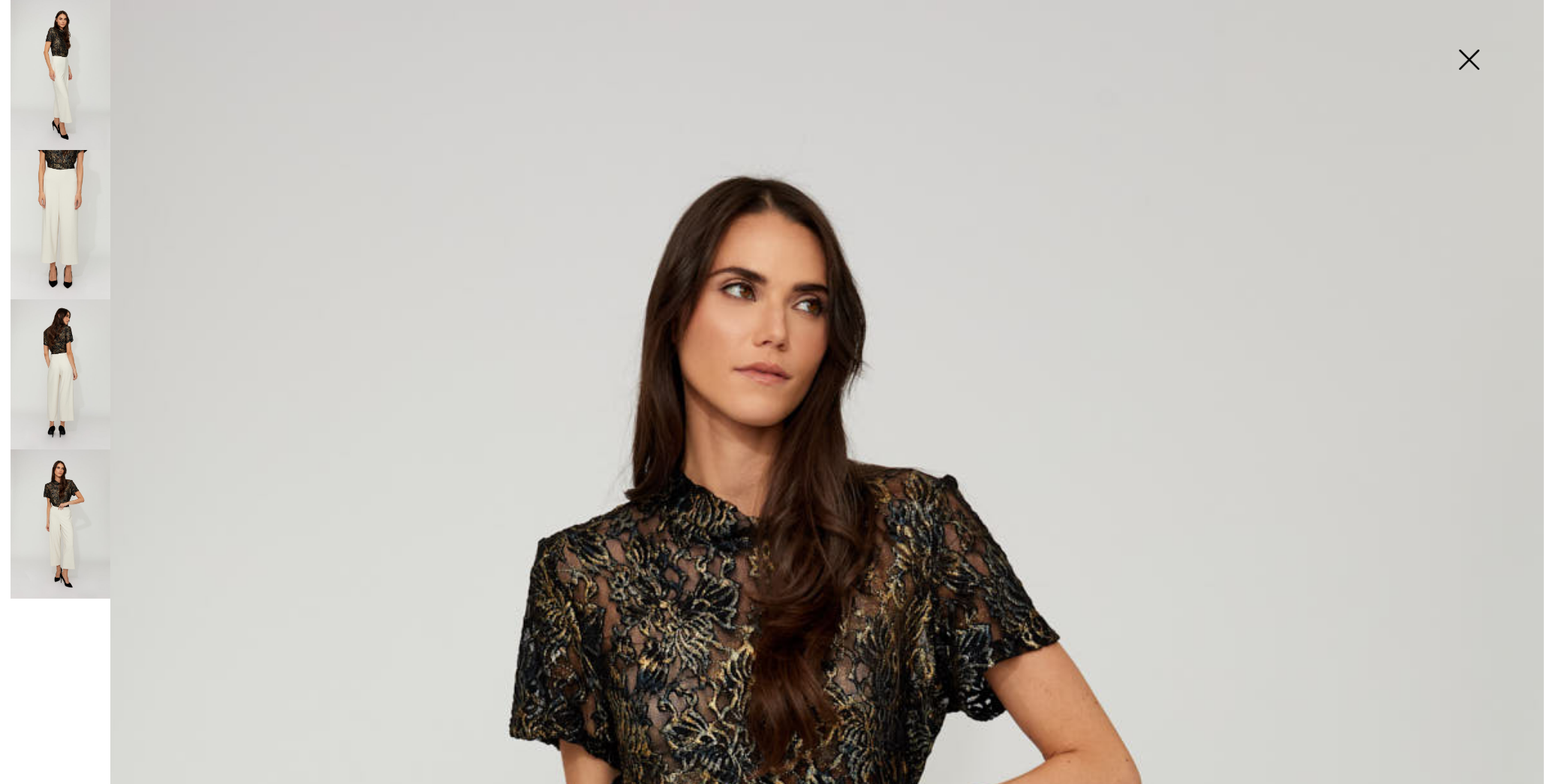
click at [1465, 74] on img at bounding box center [1469, 60] width 75 height 77
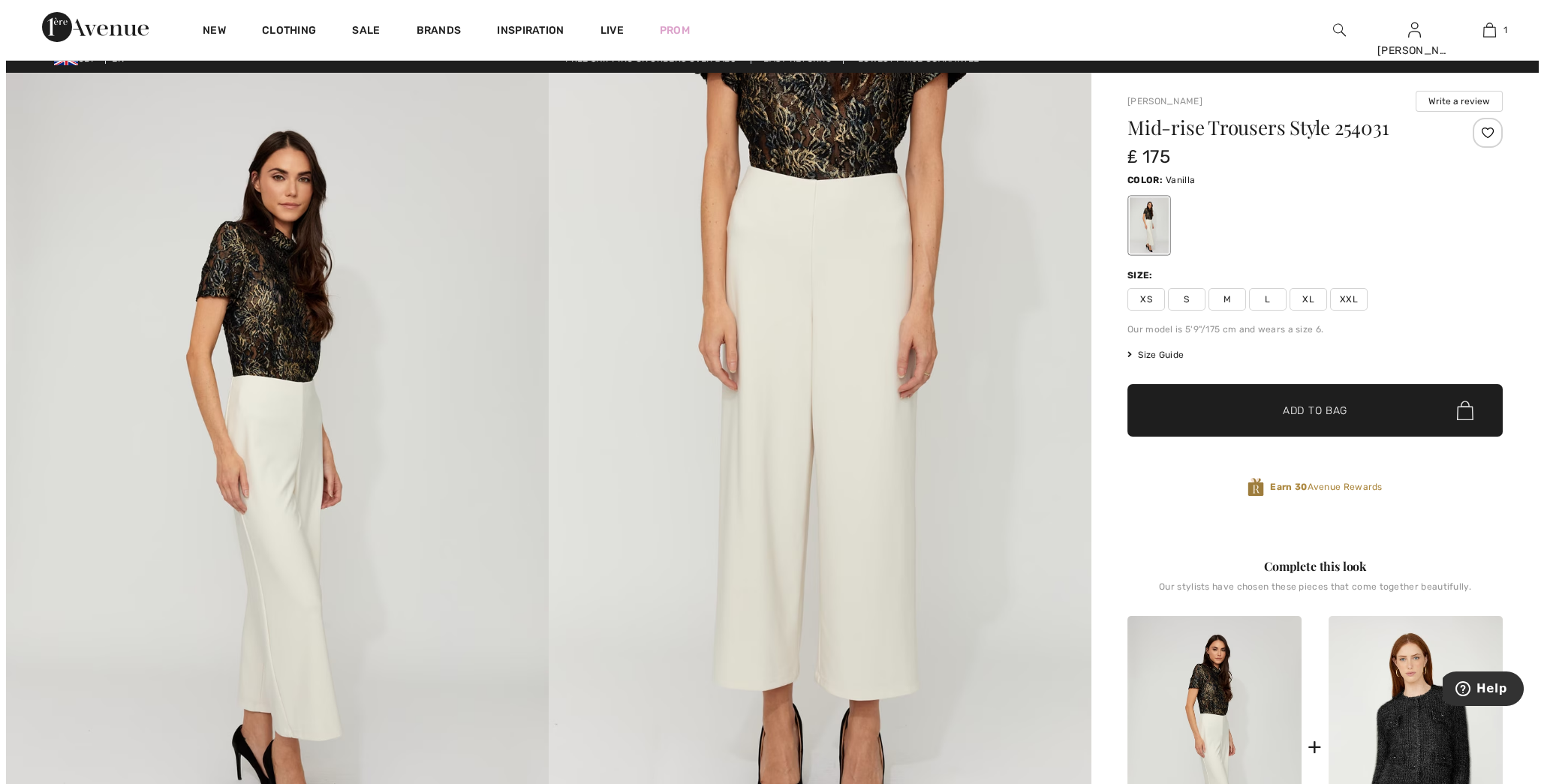
scroll to position [10, 0]
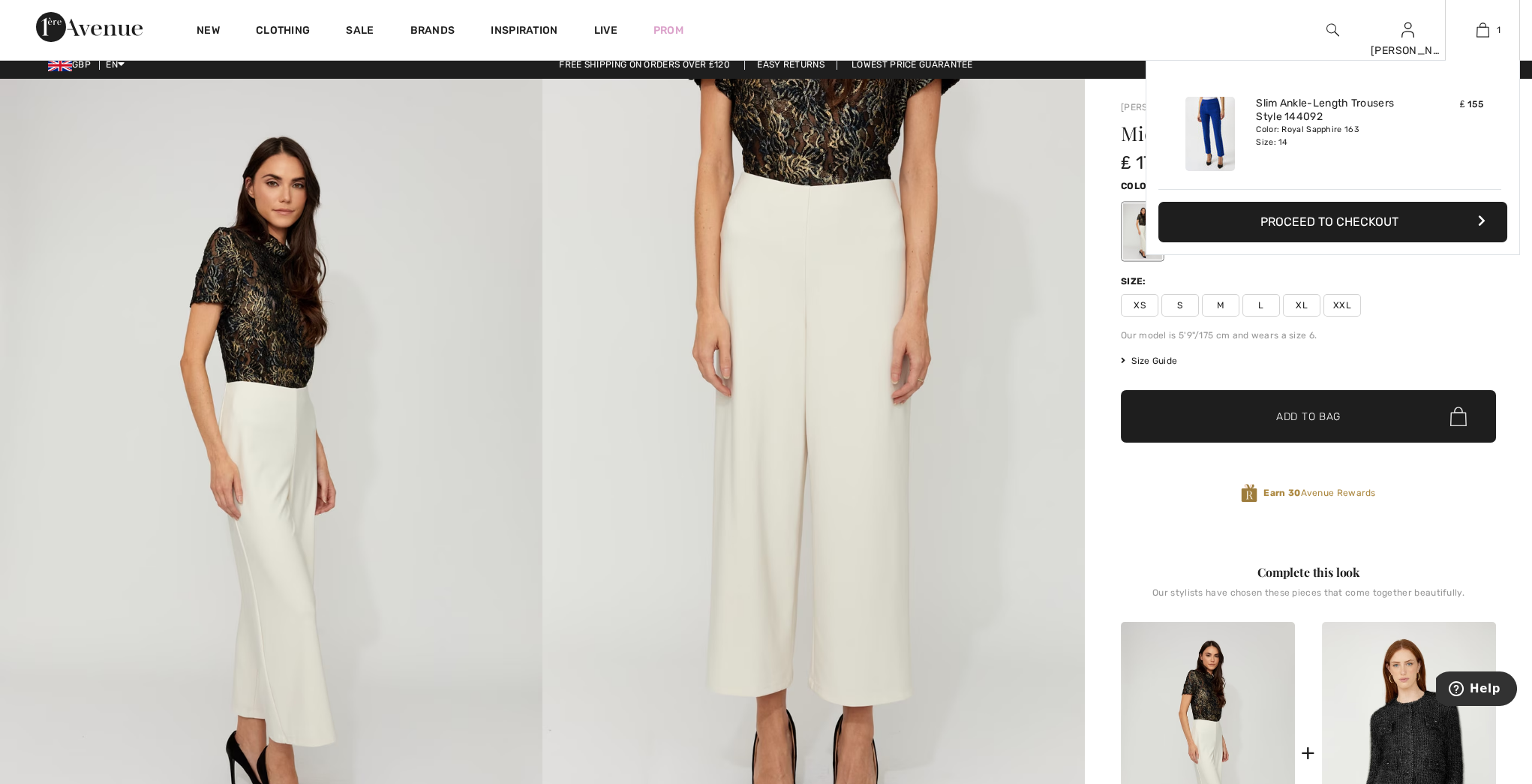
click at [1259, 311] on div "Added to Bag [PERSON_NAME] Slim Ankle-length Trousers Style 144092 ₤ 155 Color:…" at bounding box center [1334, 194] width 375 height 267
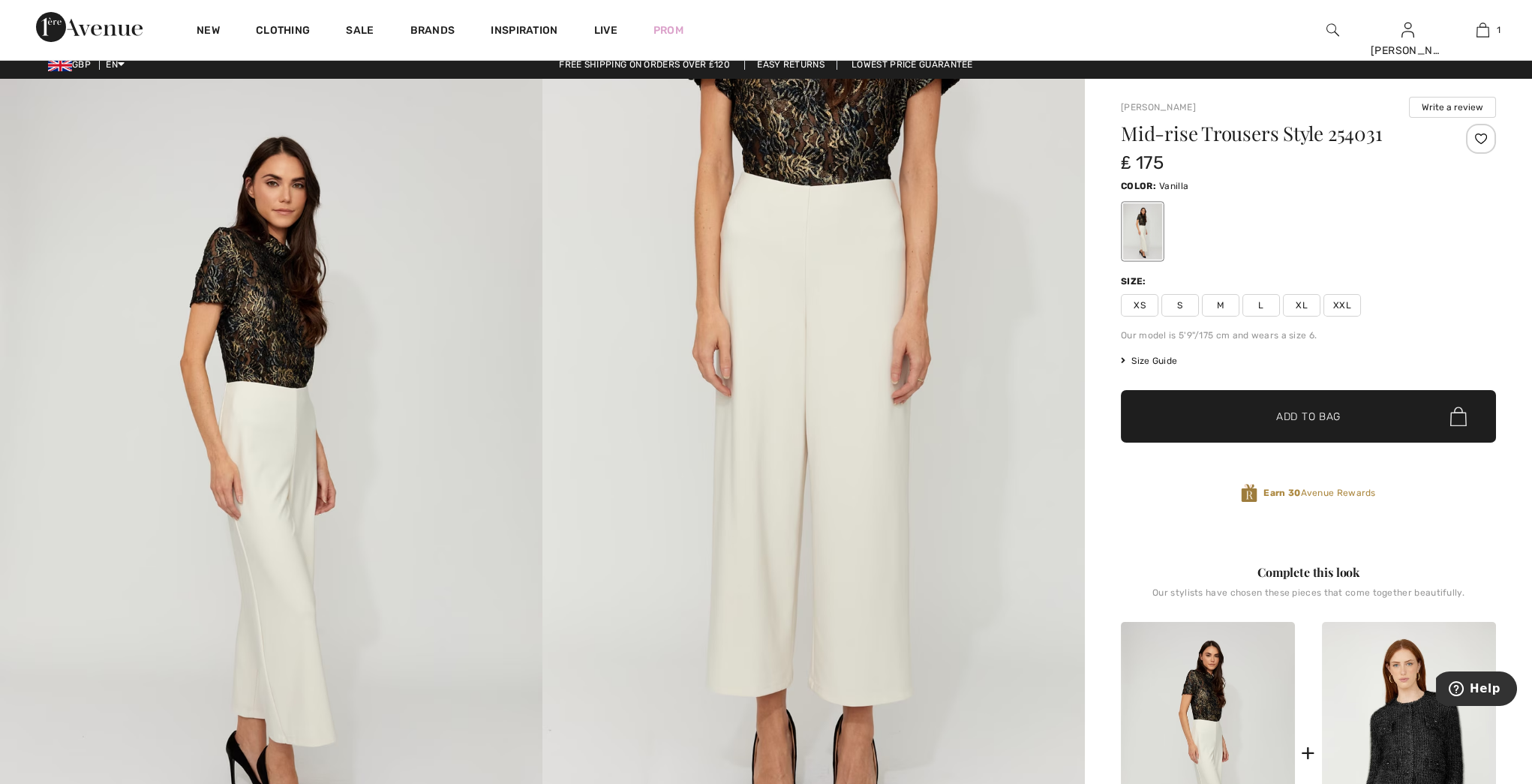
click at [817, 422] on img at bounding box center [813, 486] width 542 height 814
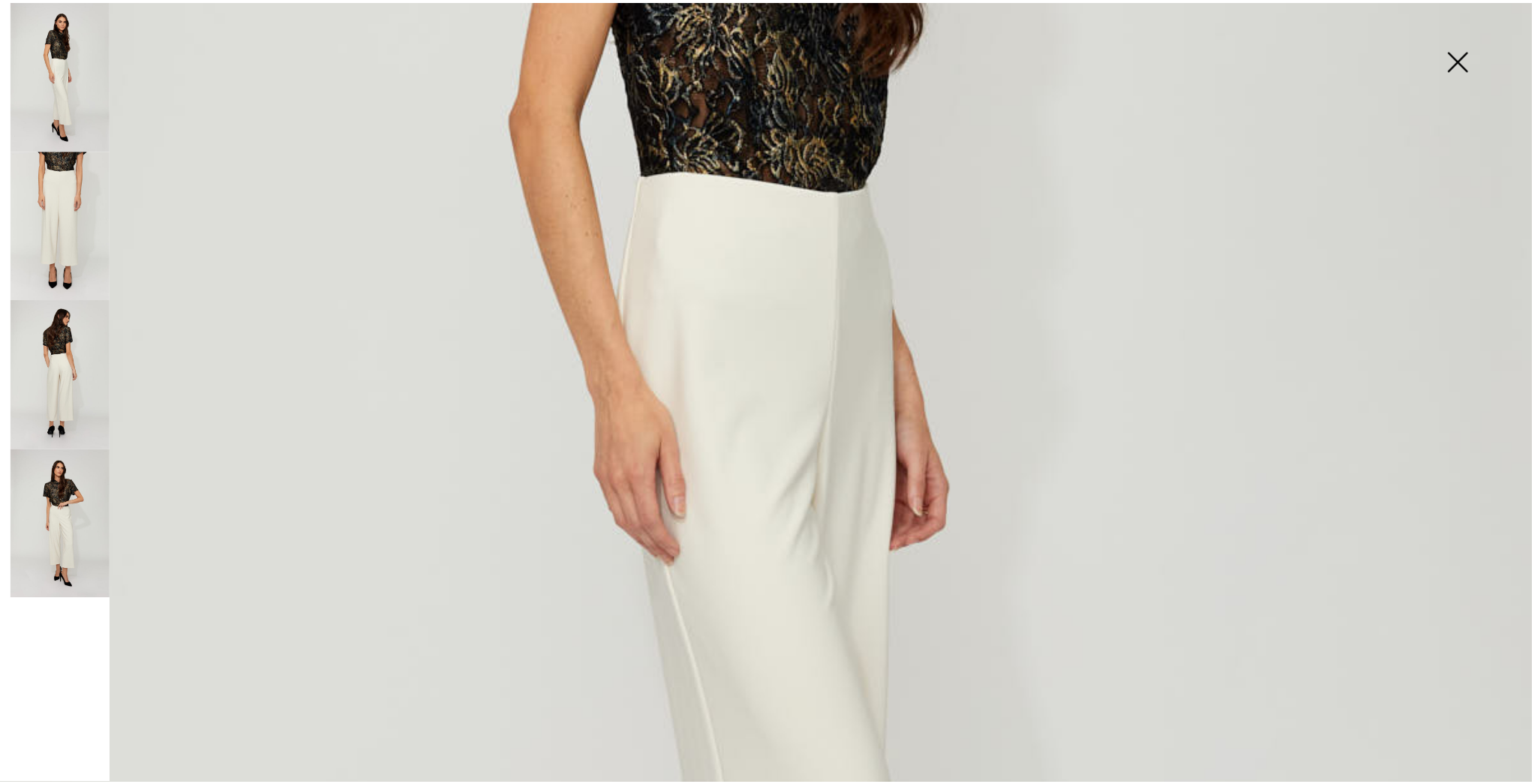
scroll to position [407, 0]
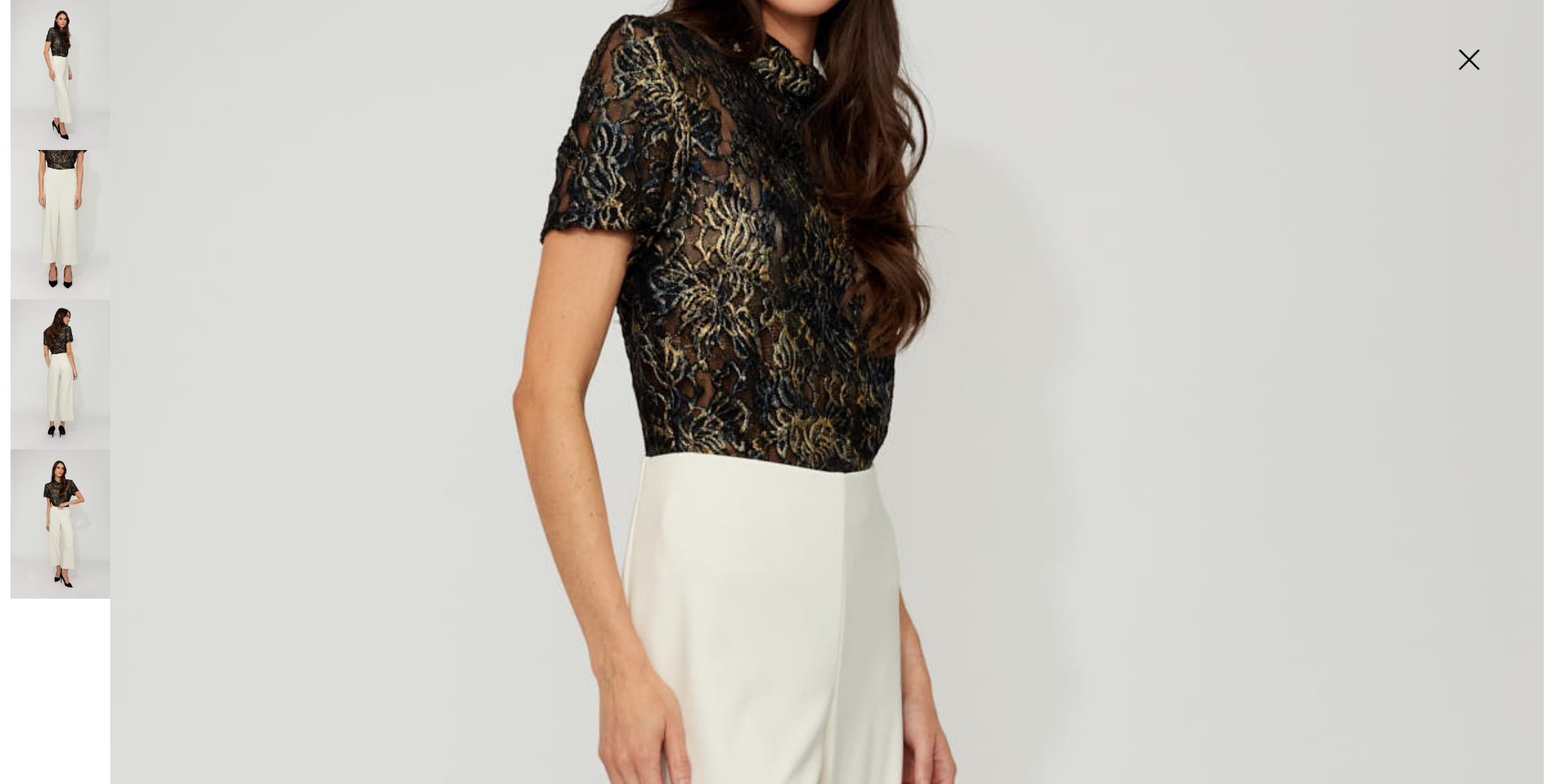
click at [33, 382] on img at bounding box center [60, 374] width 100 height 150
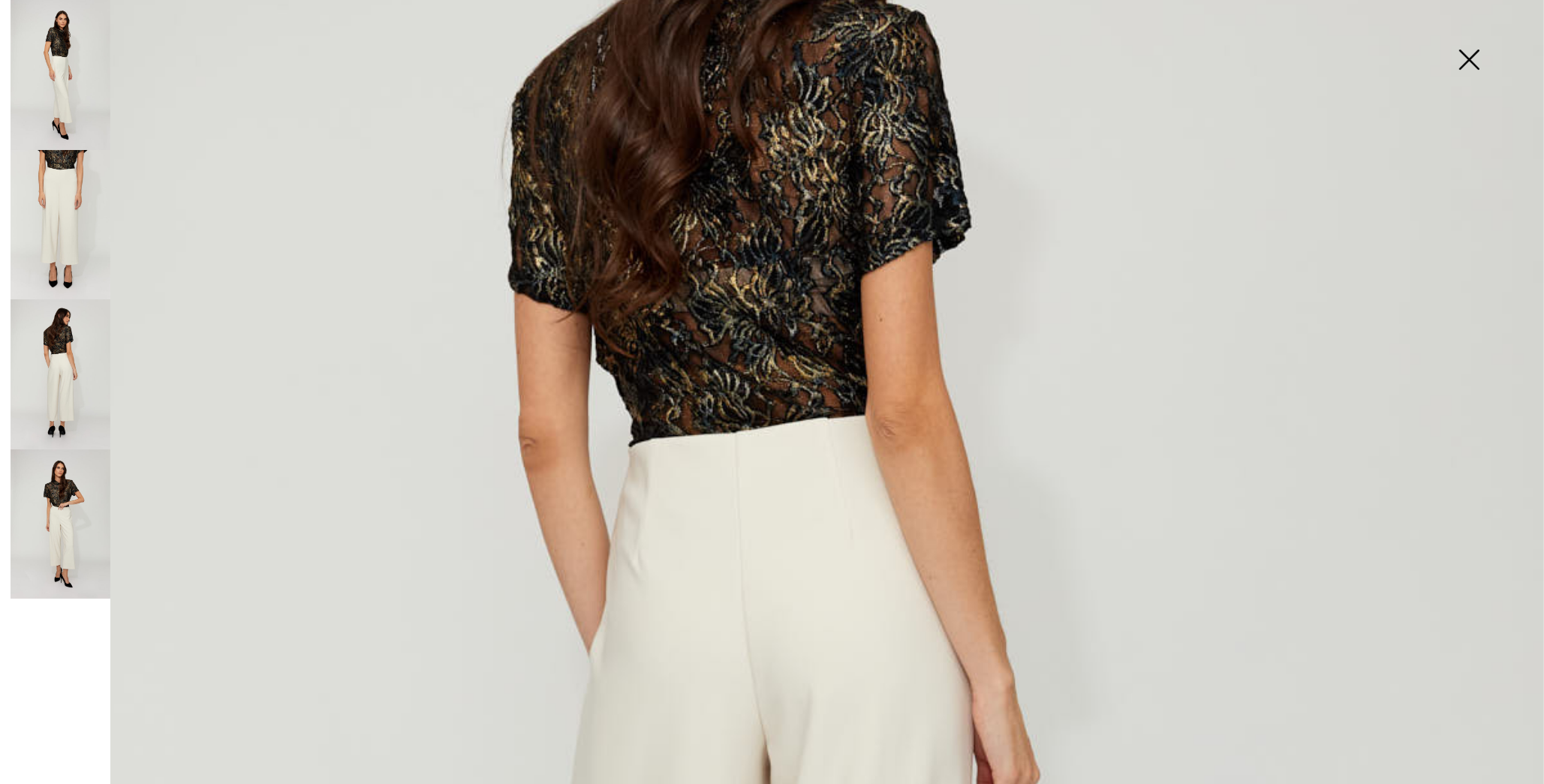
click at [757, 509] on img at bounding box center [772, 750] width 1544 height 2315
